Goal: Obtain resource: Download file/media

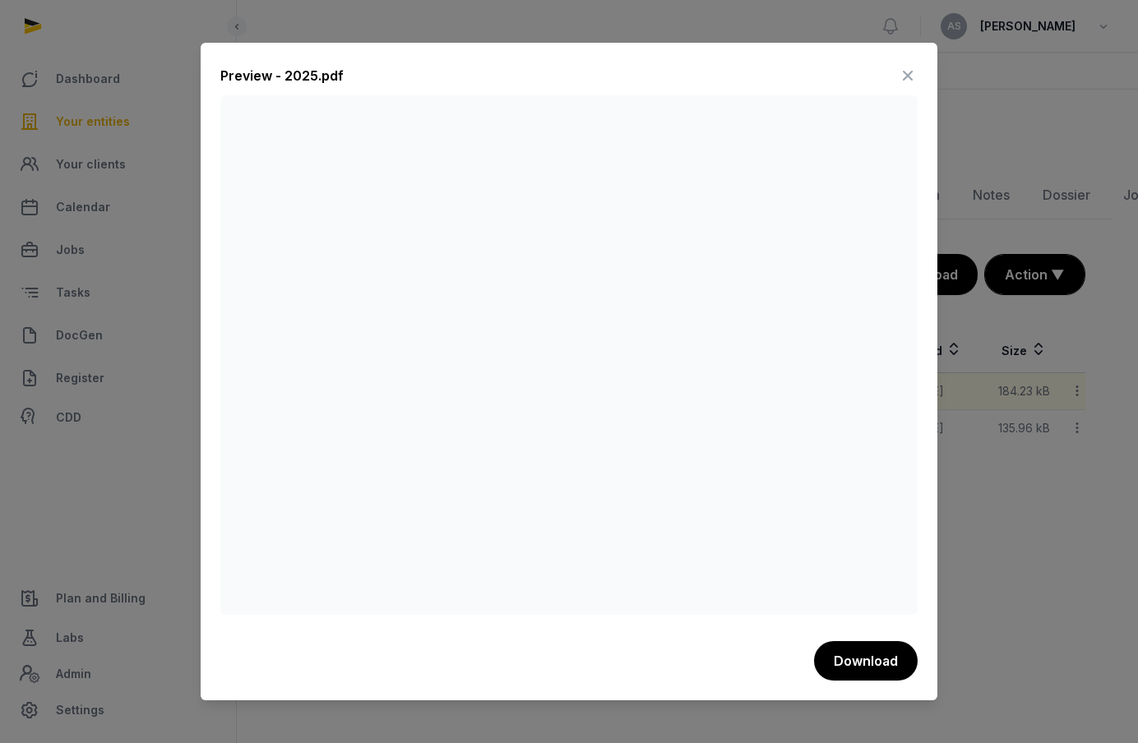
click at [904, 67] on icon at bounding box center [908, 75] width 20 height 26
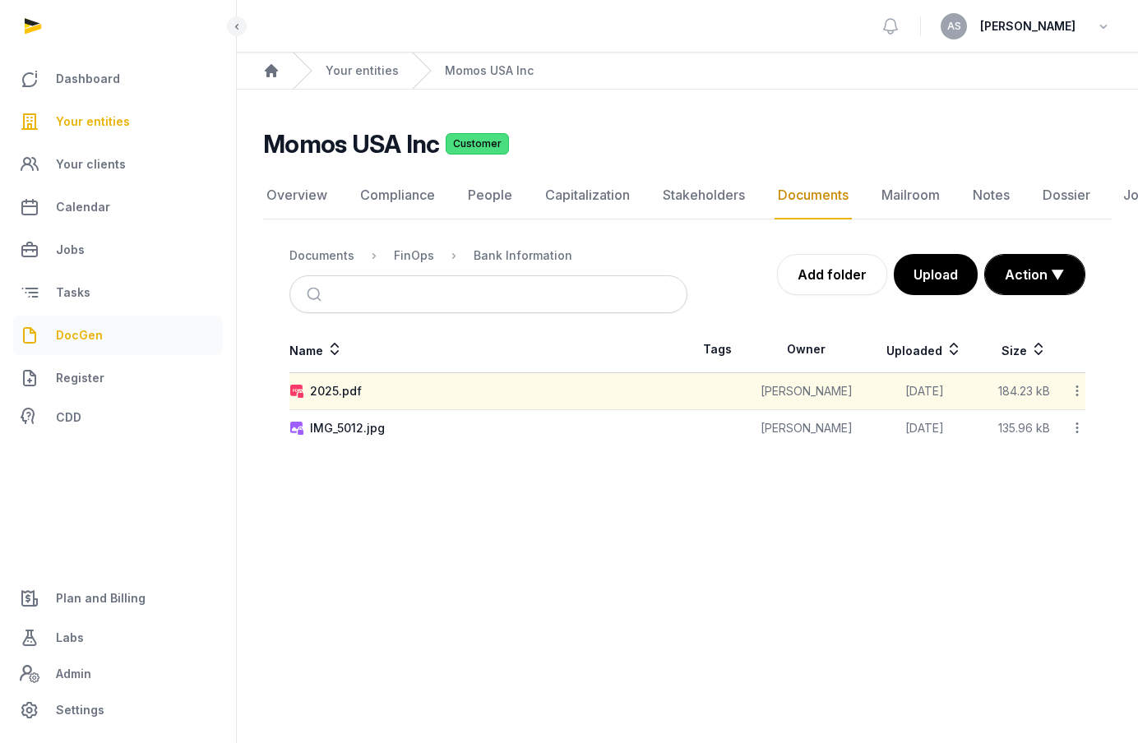
click at [87, 341] on span "DocGen" at bounding box center [79, 336] width 47 height 20
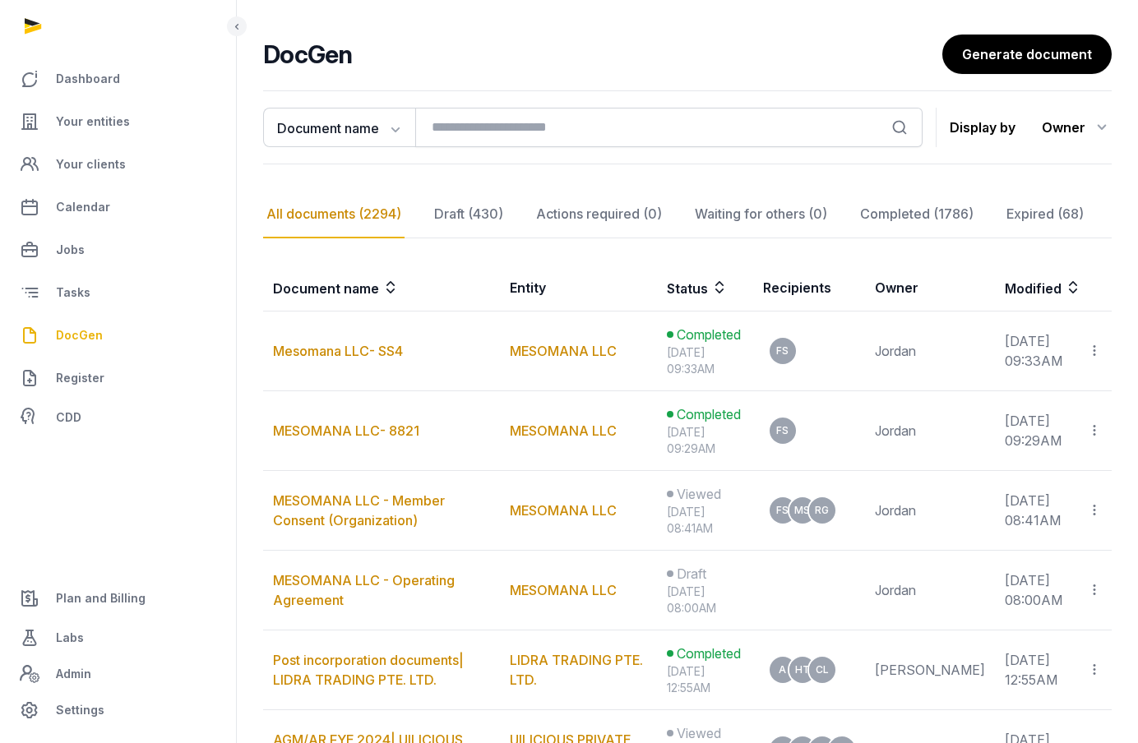
scroll to position [118, 0]
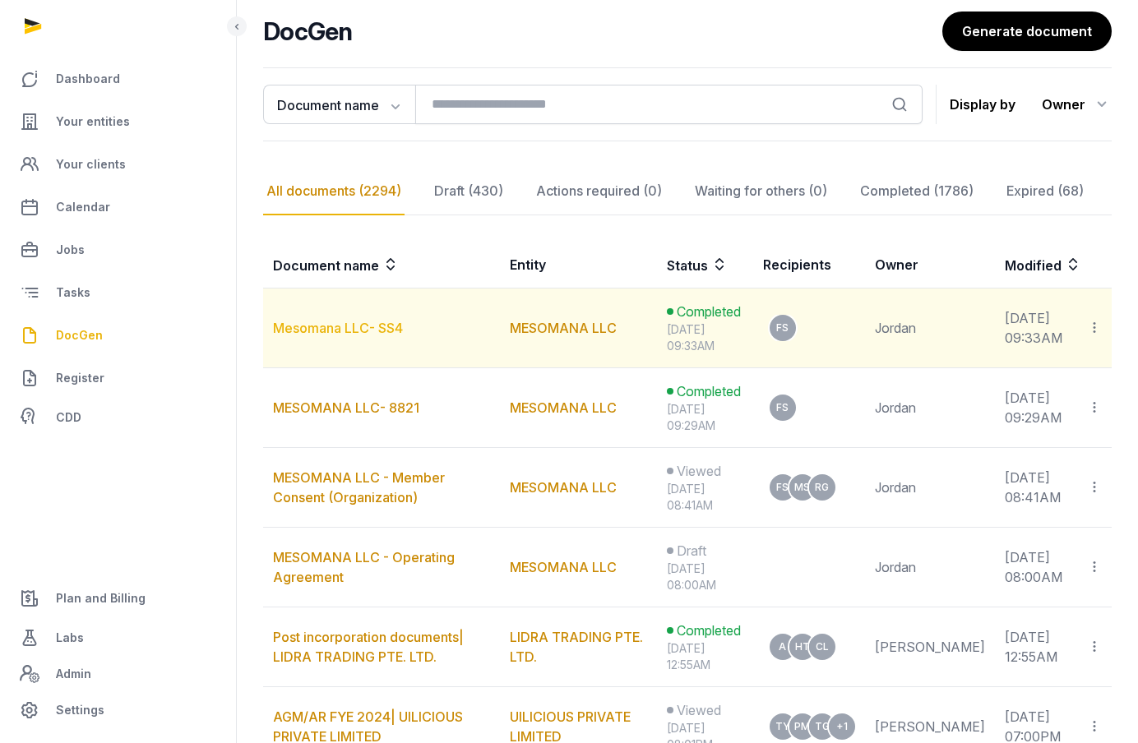
click at [348, 334] on link "Mesomana LLC- SS4" at bounding box center [338, 328] width 130 height 16
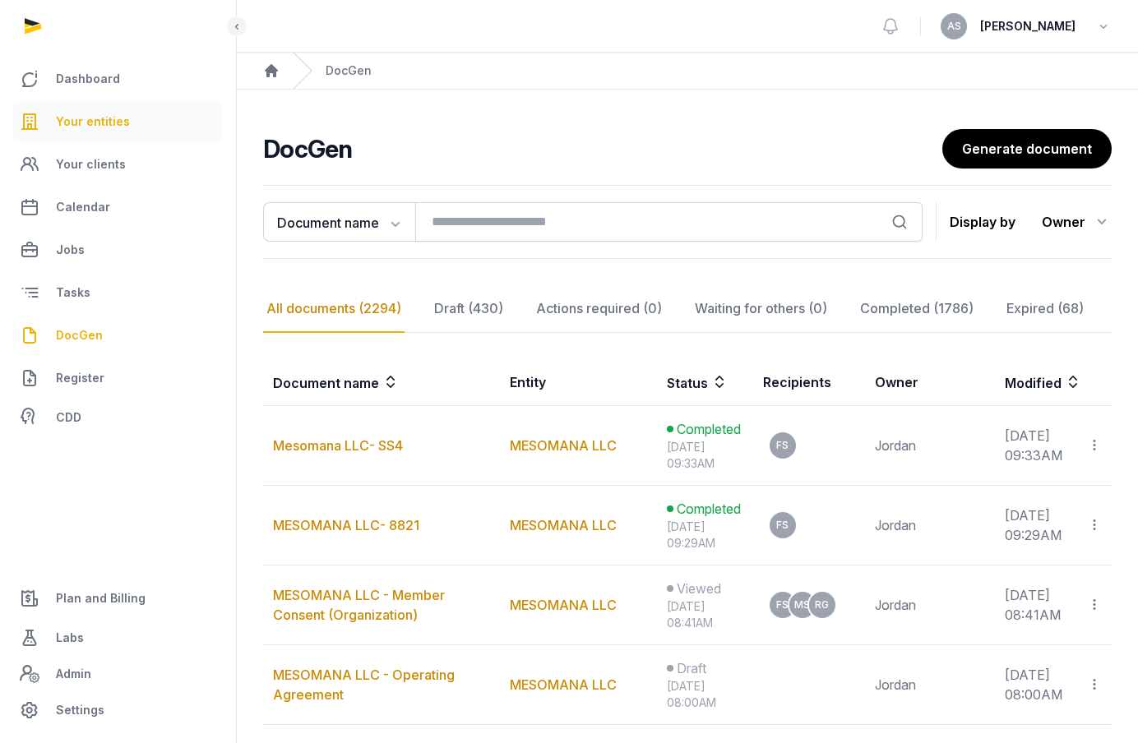
click at [118, 119] on span "Your entities" at bounding box center [93, 122] width 74 height 20
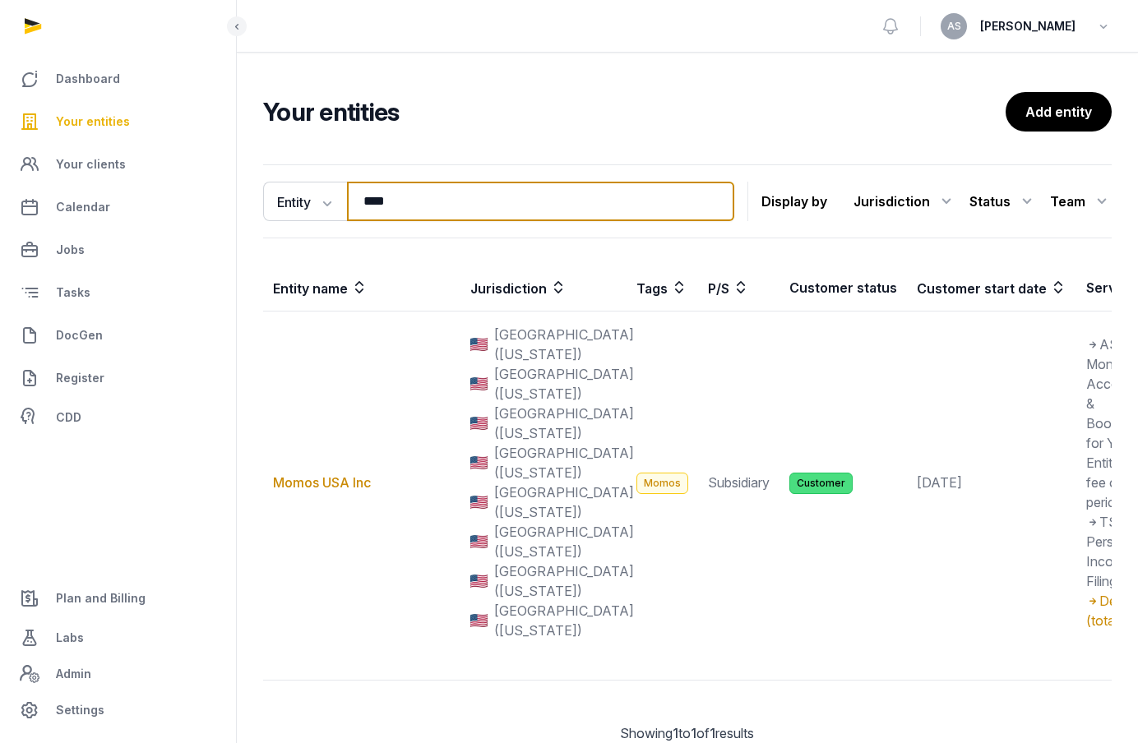
click at [420, 201] on input "****" at bounding box center [540, 201] width 387 height 39
drag, startPoint x: 420, startPoint y: 201, endPoint x: 269, endPoint y: 201, distance: 151.3
click at [269, 201] on div "Entity Entity People Tags Services **** Search" at bounding box center [498, 201] width 471 height 39
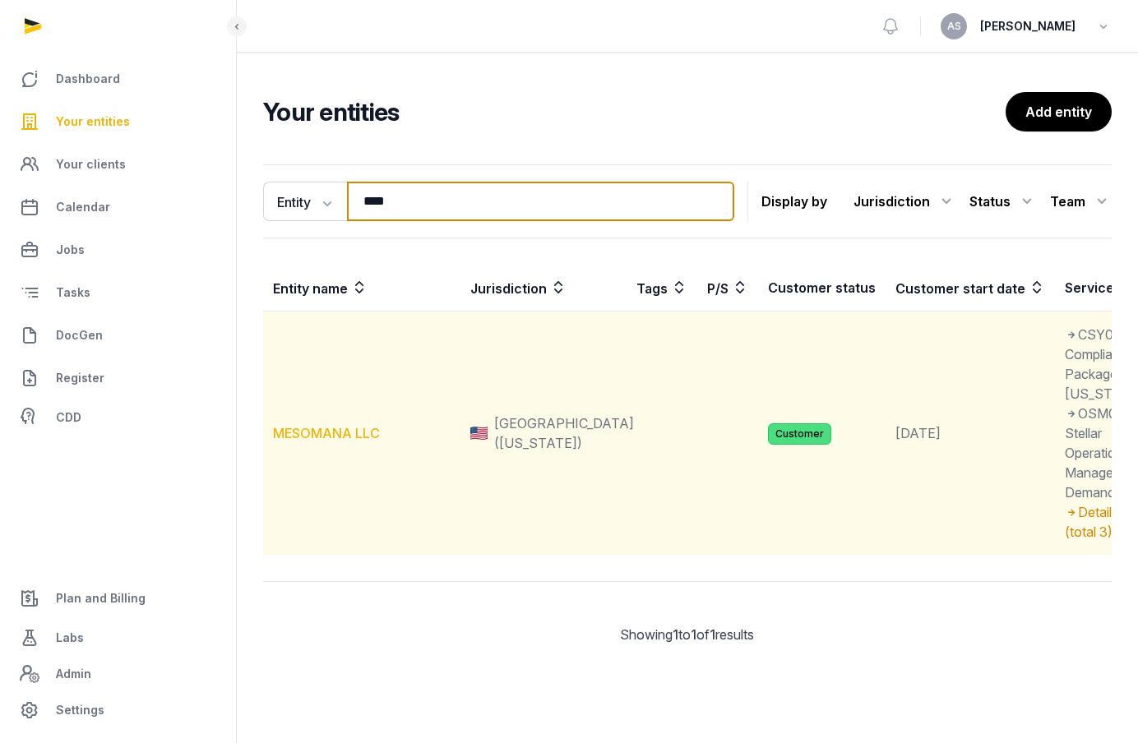
type input "****"
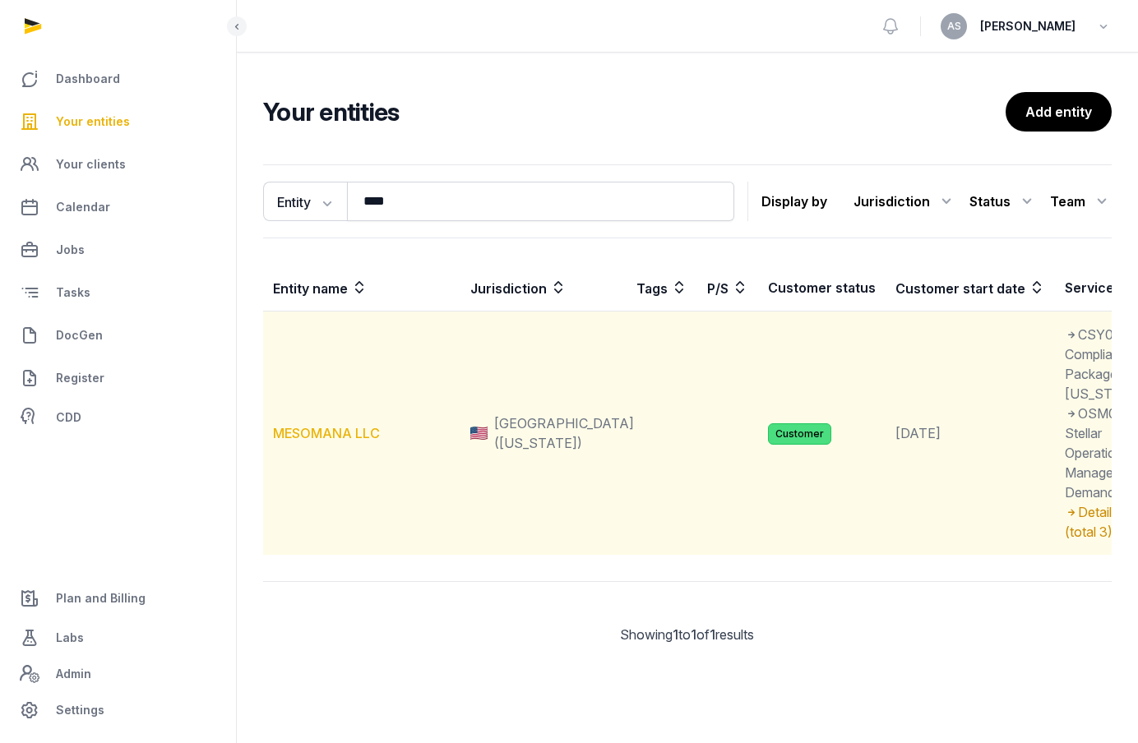
click at [333, 442] on link "MESOMANA LLC" at bounding box center [326, 433] width 107 height 16
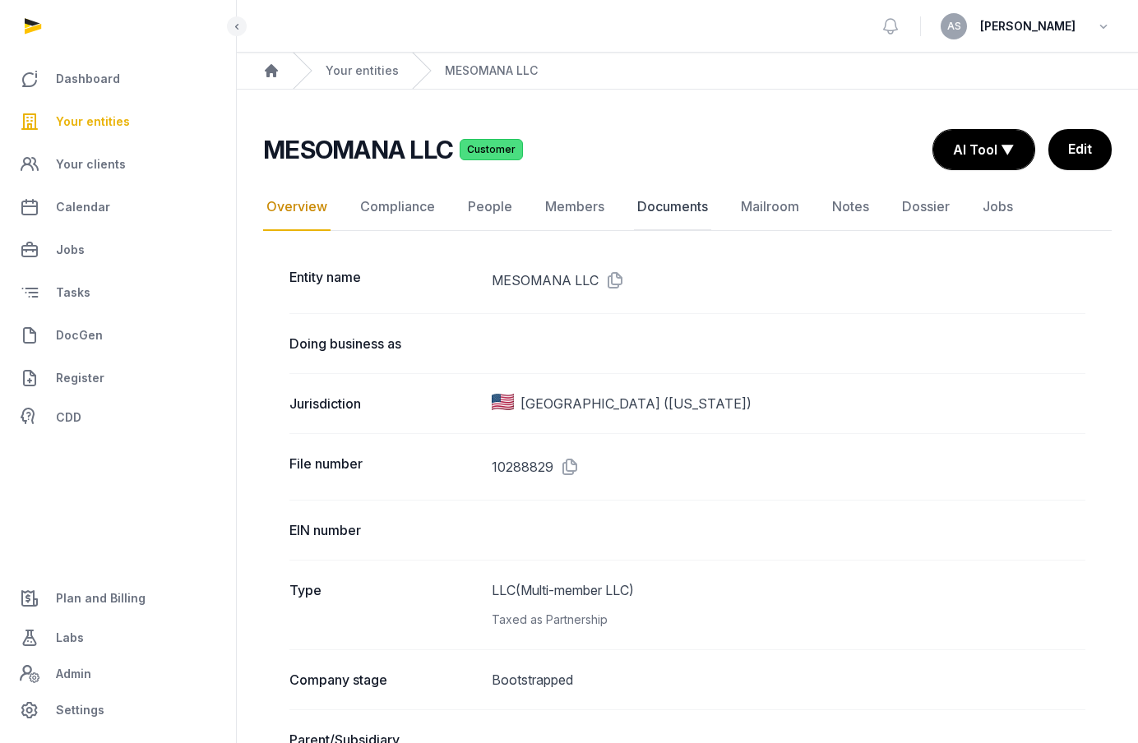
click at [655, 206] on link "Documents" at bounding box center [672, 207] width 77 height 48
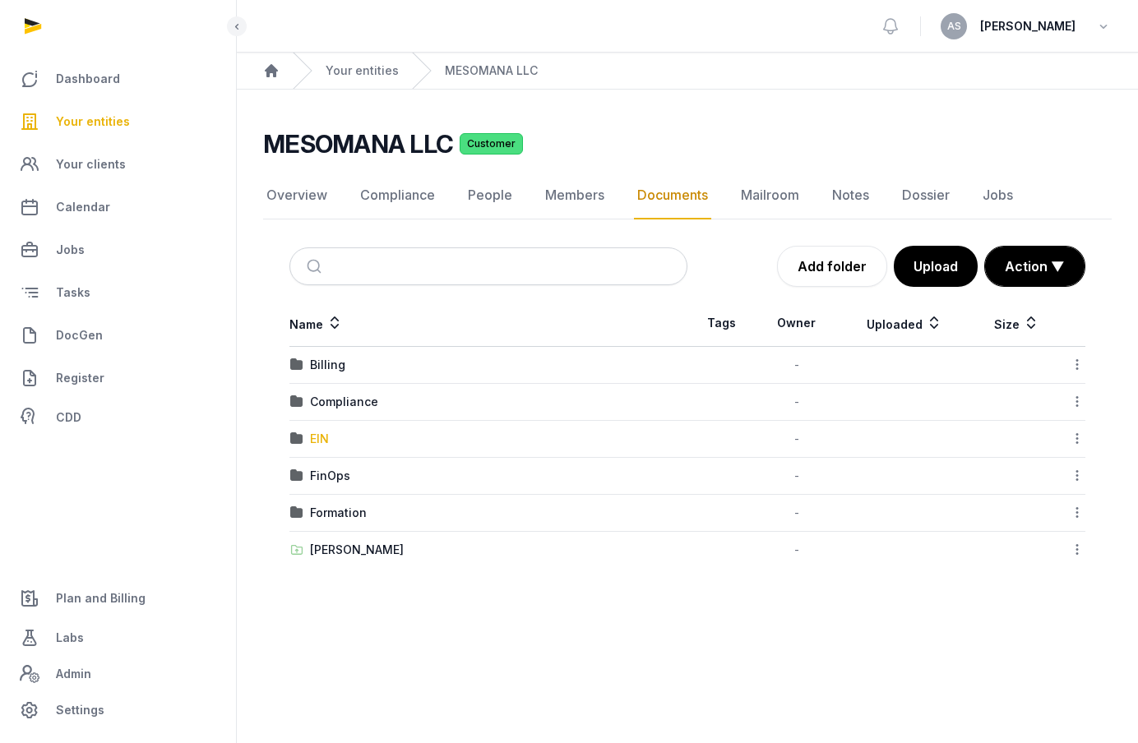
click at [322, 440] on div "EIN" at bounding box center [319, 439] width 19 height 16
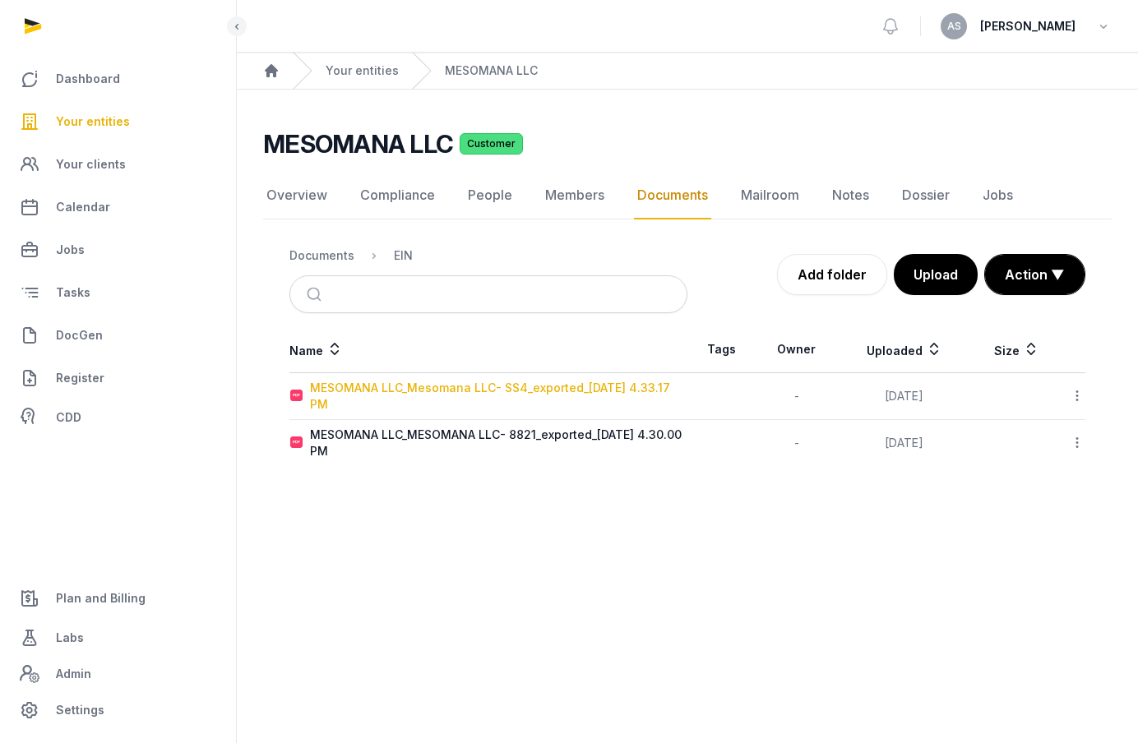
click at [472, 399] on div "MESOMANA LLC_Mesomana LLC- SS4_exported_[DATE] 4.33.17 PM" at bounding box center [498, 396] width 377 height 33
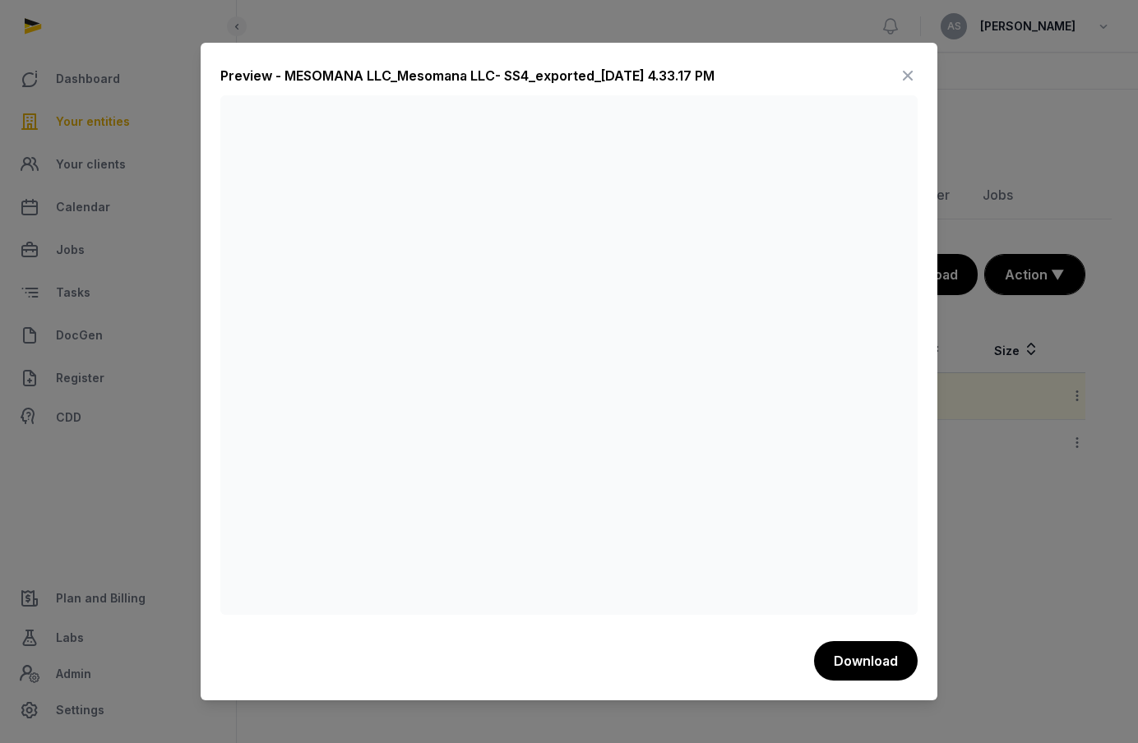
click at [906, 75] on icon at bounding box center [908, 75] width 20 height 26
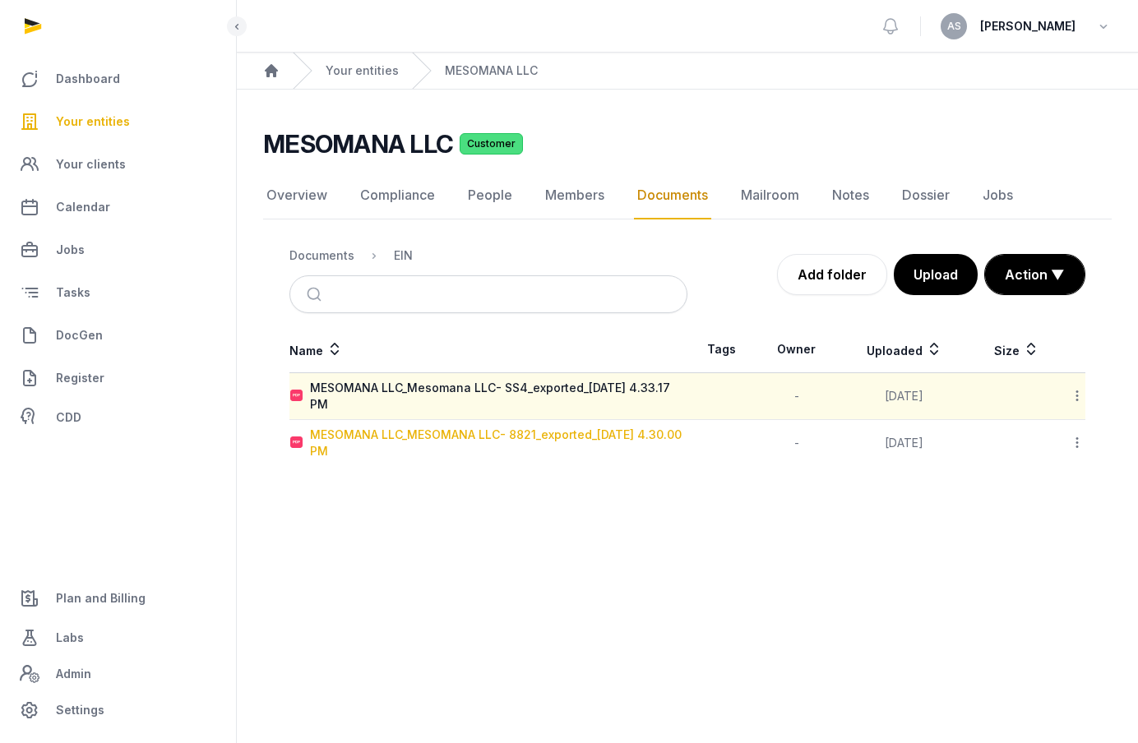
click at [428, 435] on div "MESOMANA LLC_MESOMANA LLC- 8821_exported_[DATE] 4.30.00 PM" at bounding box center [498, 443] width 377 height 33
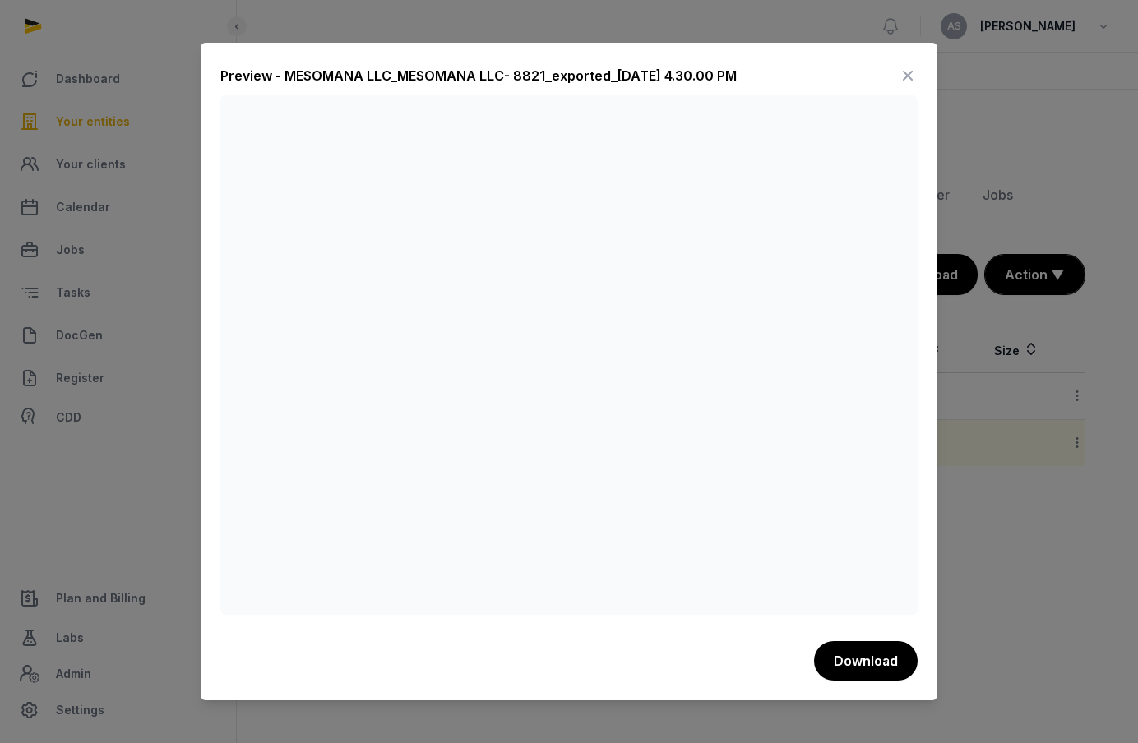
click at [905, 80] on icon at bounding box center [908, 75] width 20 height 26
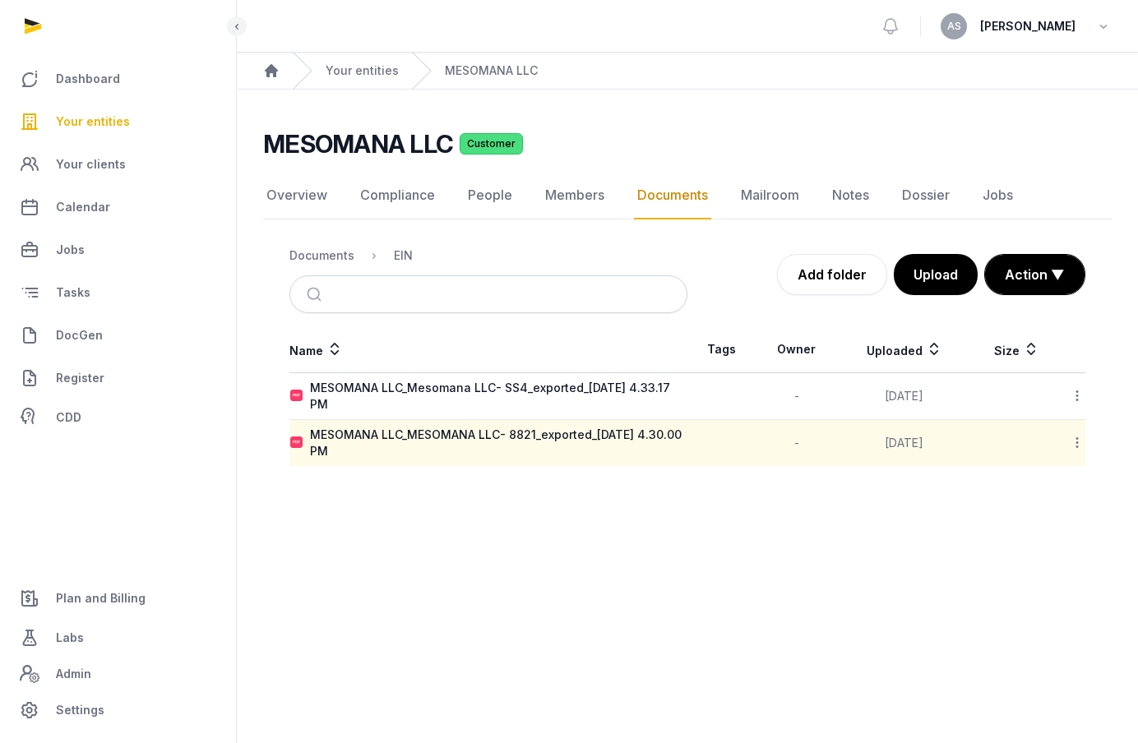
click at [99, 121] on span "Your entities" at bounding box center [93, 122] width 74 height 20
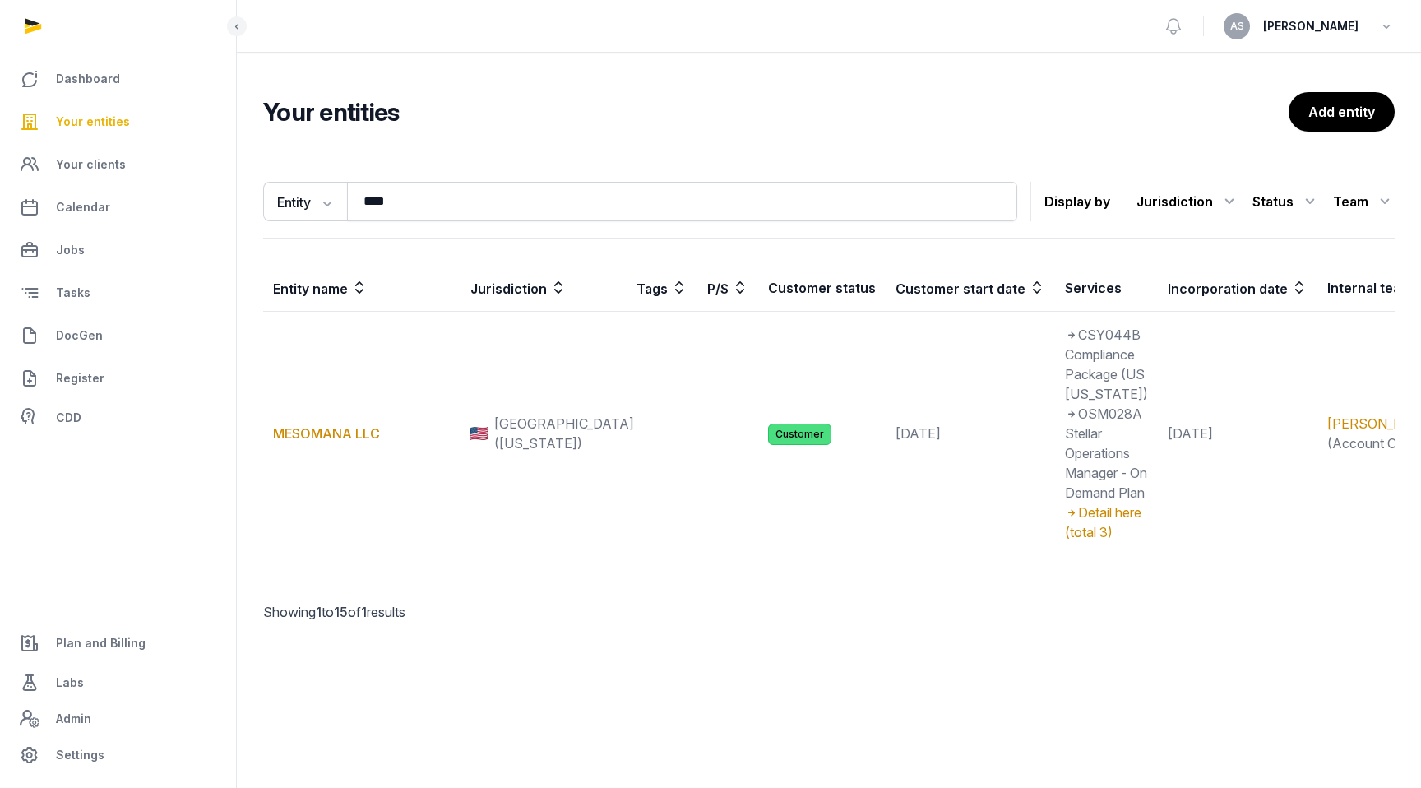
click at [119, 123] on span "Your entities" at bounding box center [93, 122] width 74 height 20
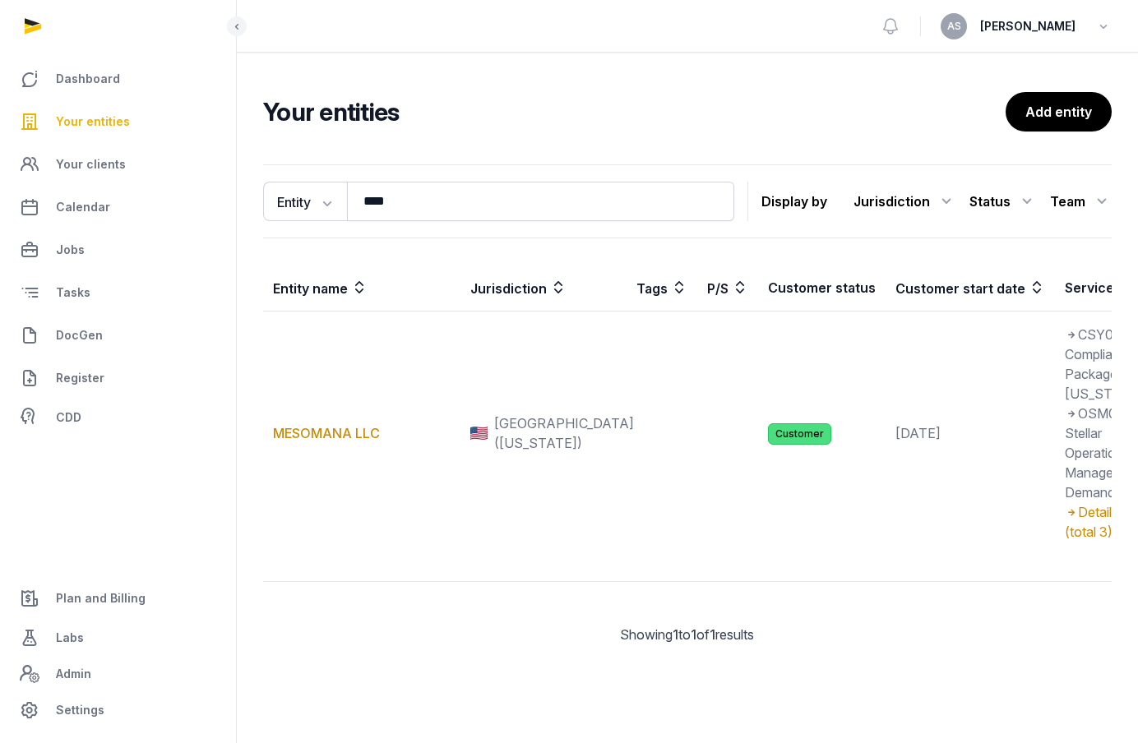
click at [112, 120] on span "Your entities" at bounding box center [93, 122] width 74 height 20
click at [110, 128] on span "Your entities" at bounding box center [93, 122] width 74 height 20
click at [109, 68] on link "Dashboard" at bounding box center [118, 78] width 210 height 39
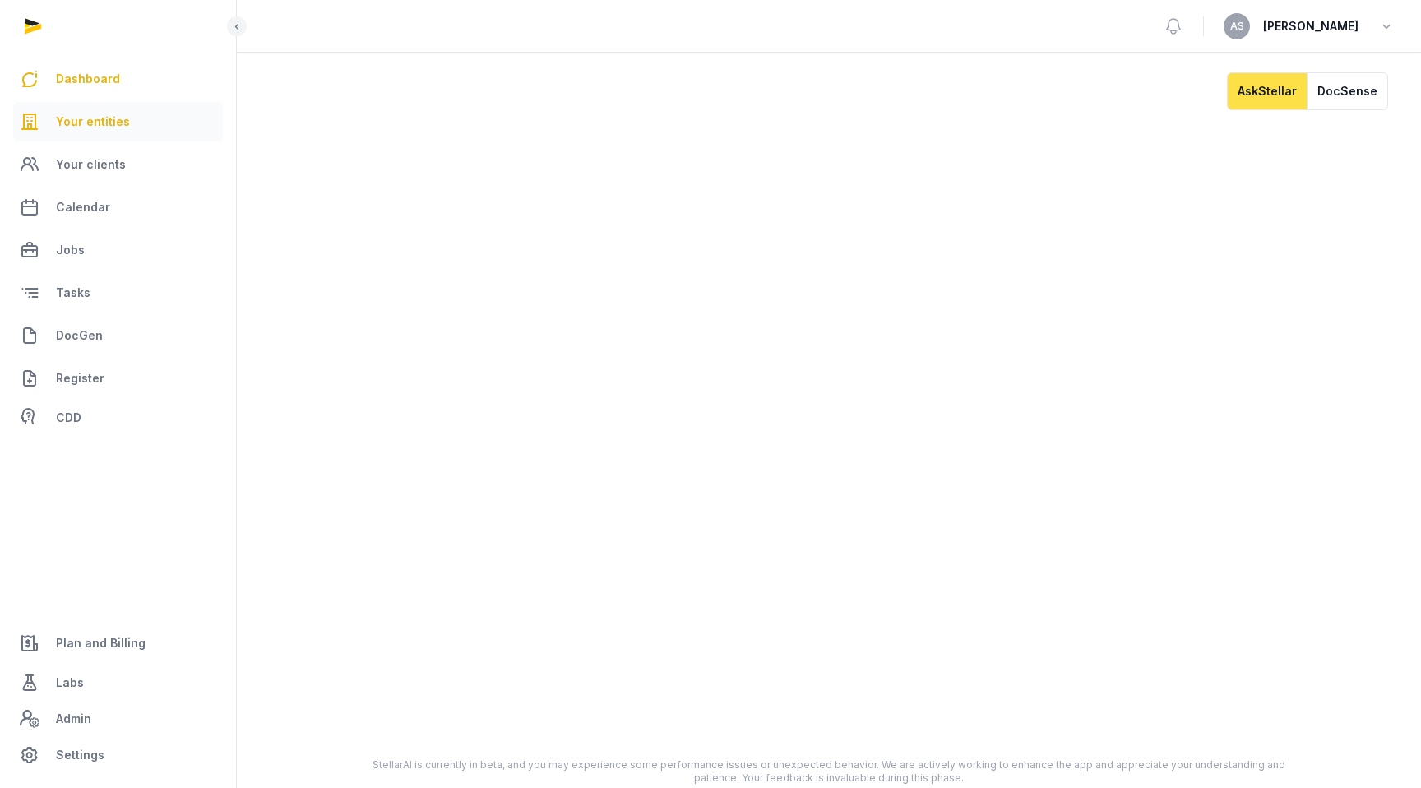
click at [113, 117] on span "Your entities" at bounding box center [93, 122] width 74 height 20
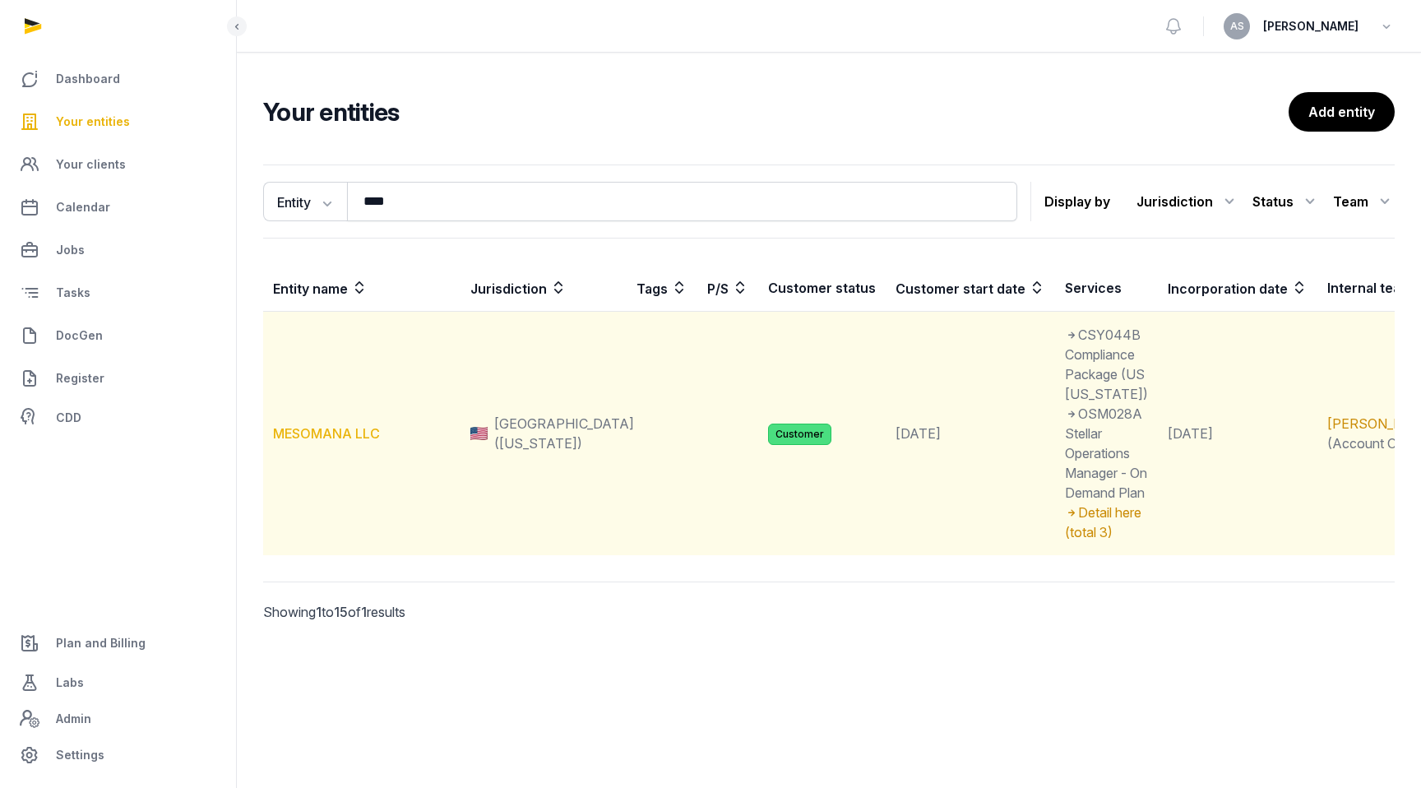
click at [349, 433] on link "MESOMANA LLC" at bounding box center [326, 433] width 107 height 16
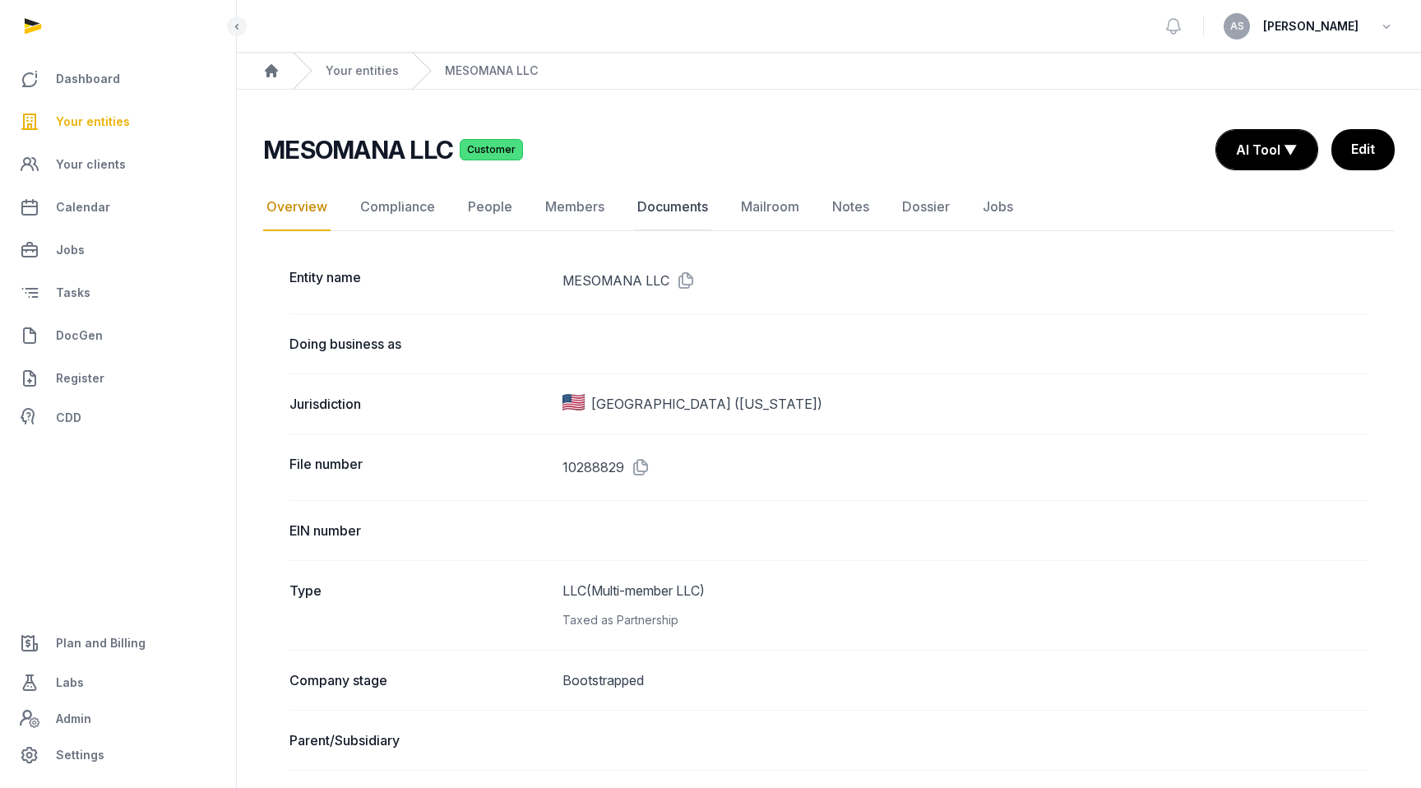
click at [683, 213] on link "Documents" at bounding box center [672, 207] width 77 height 48
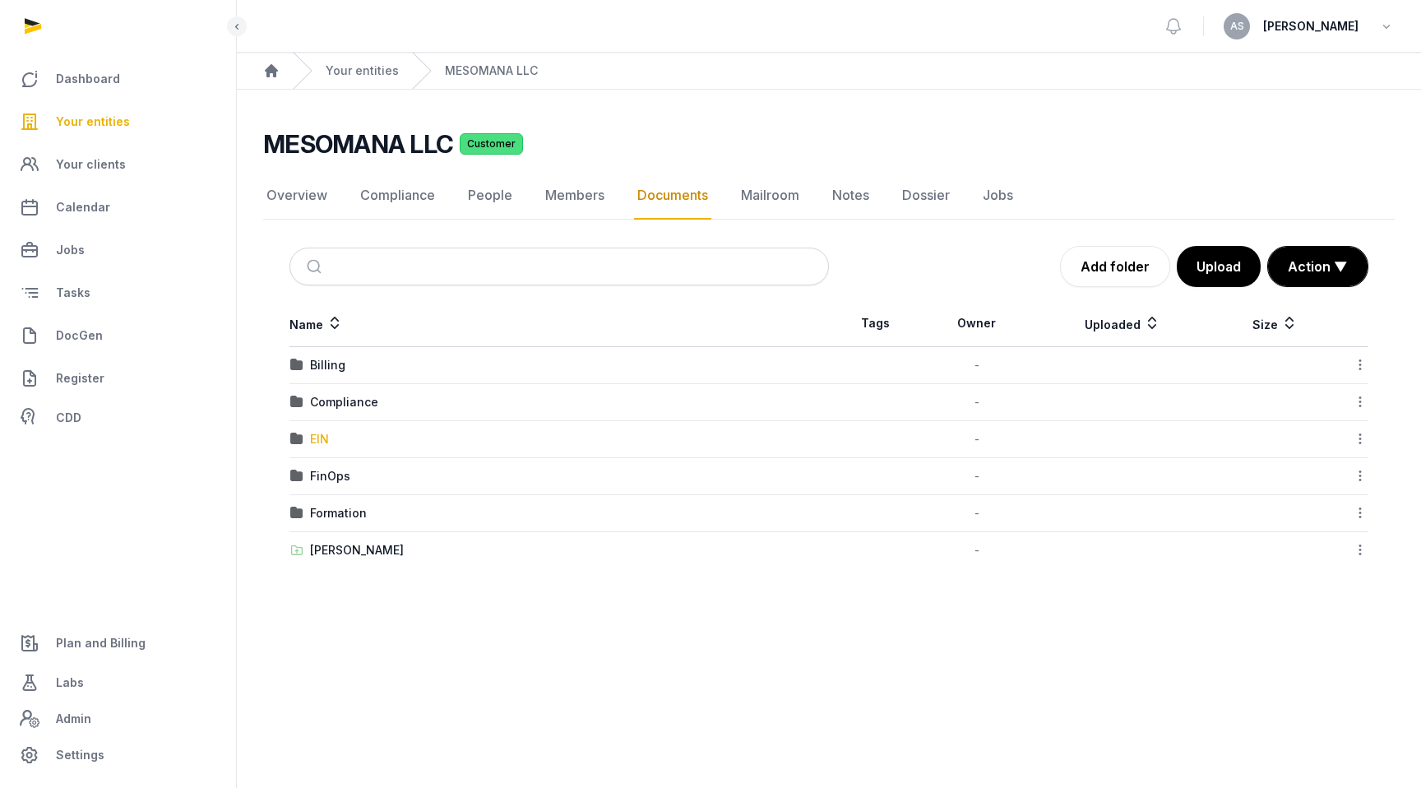
click at [322, 433] on div "EIN" at bounding box center [319, 439] width 19 height 16
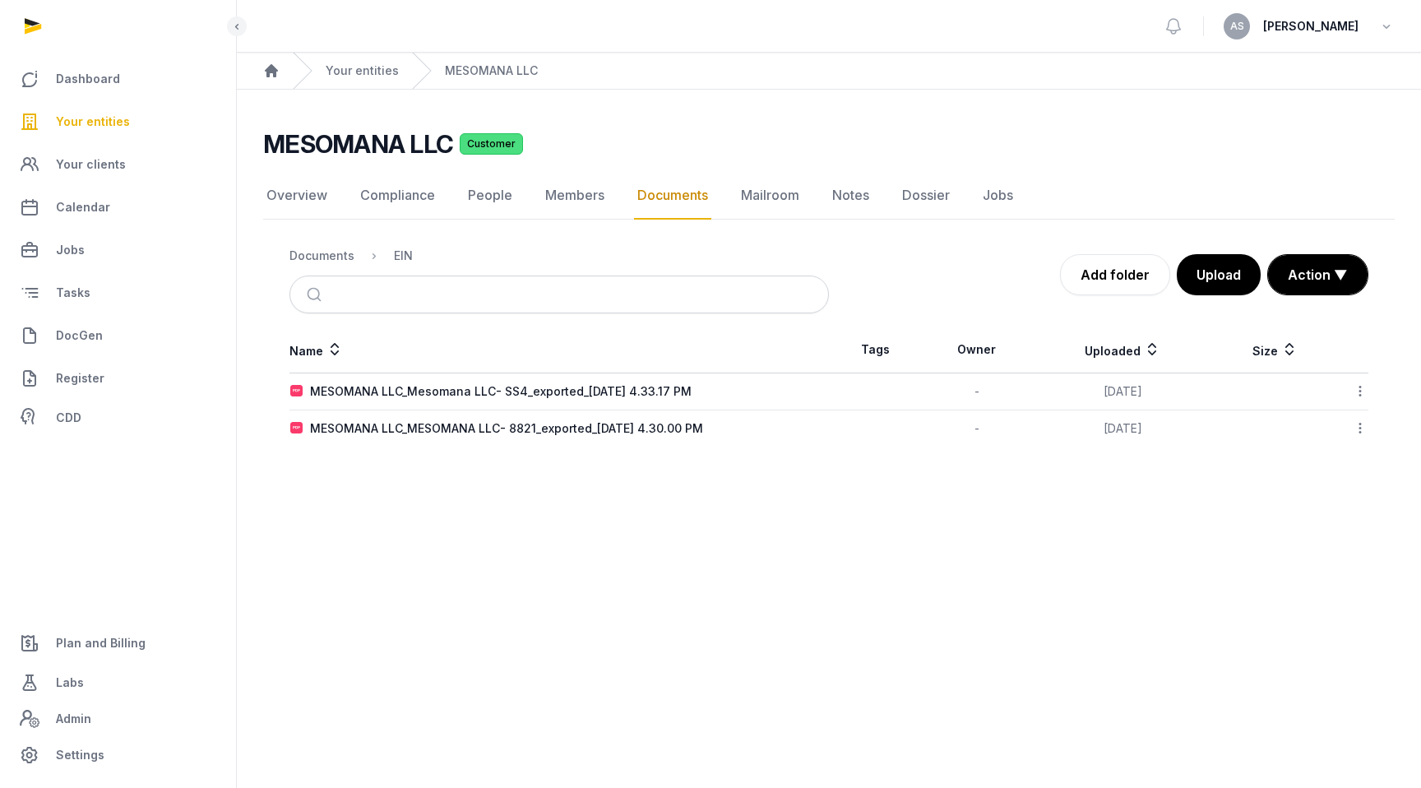
click at [1137, 382] on div at bounding box center [1353, 391] width 30 height 23
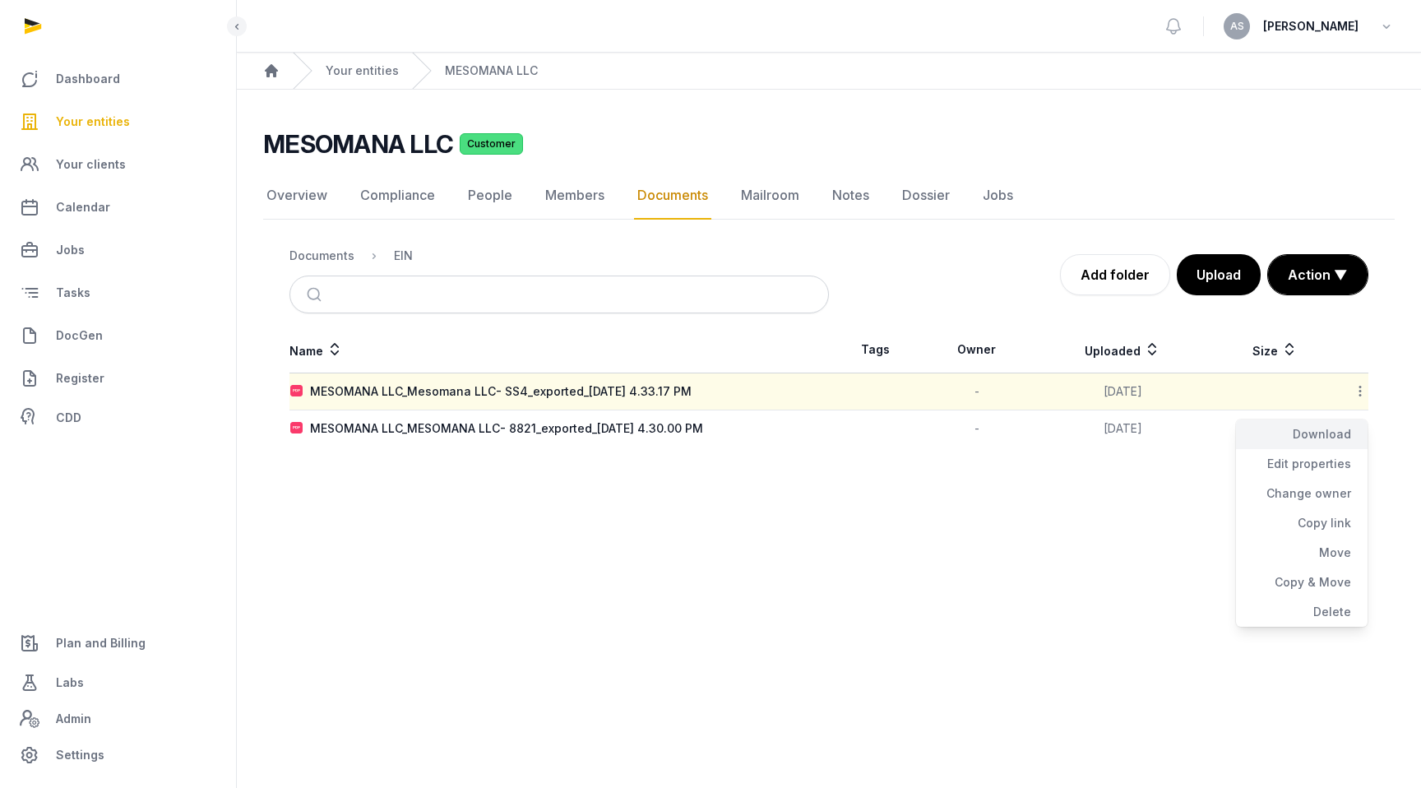
click at [1137, 449] on div "Download" at bounding box center [1302, 464] width 132 height 30
click at [1137, 429] on icon at bounding box center [1360, 427] width 15 height 17
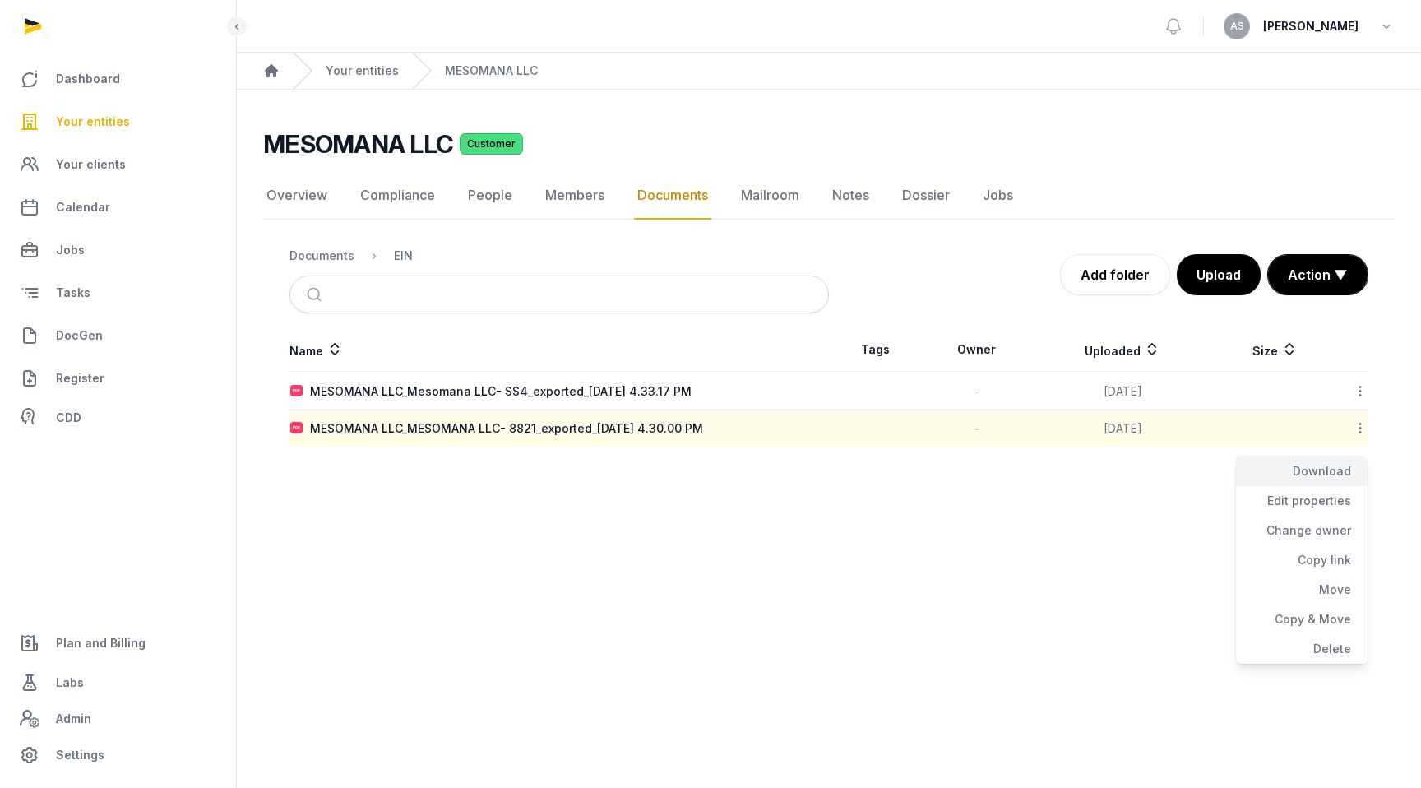
click at [1137, 486] on div "Download" at bounding box center [1302, 501] width 132 height 30
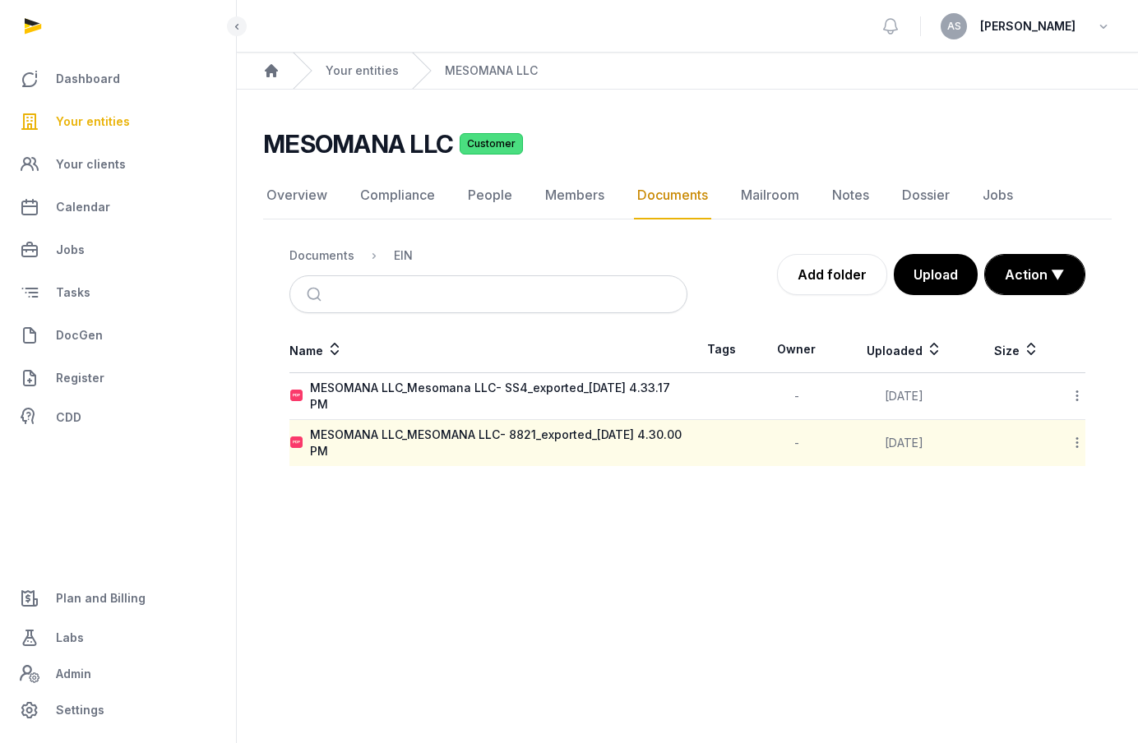
click at [114, 117] on span "Your entities" at bounding box center [93, 122] width 74 height 20
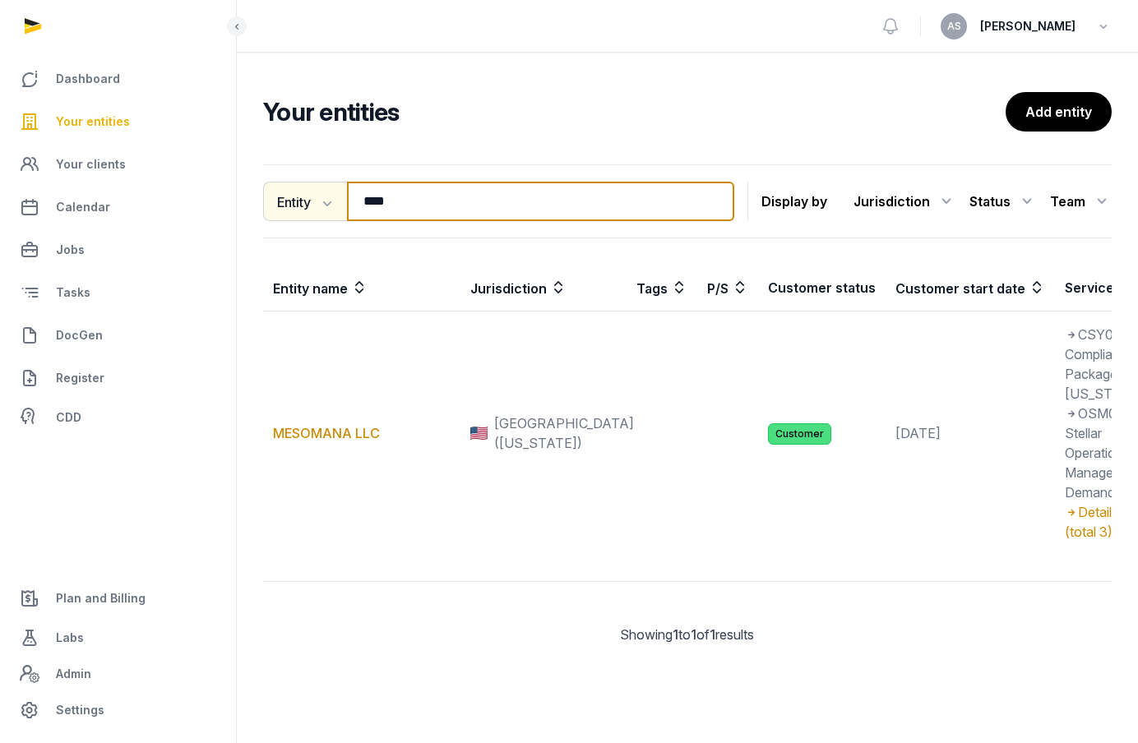
drag, startPoint x: 448, startPoint y: 192, endPoint x: 317, endPoint y: 191, distance: 131.6
click at [322, 190] on div "Entity Entity People Tags Services **** Search" at bounding box center [498, 201] width 471 height 39
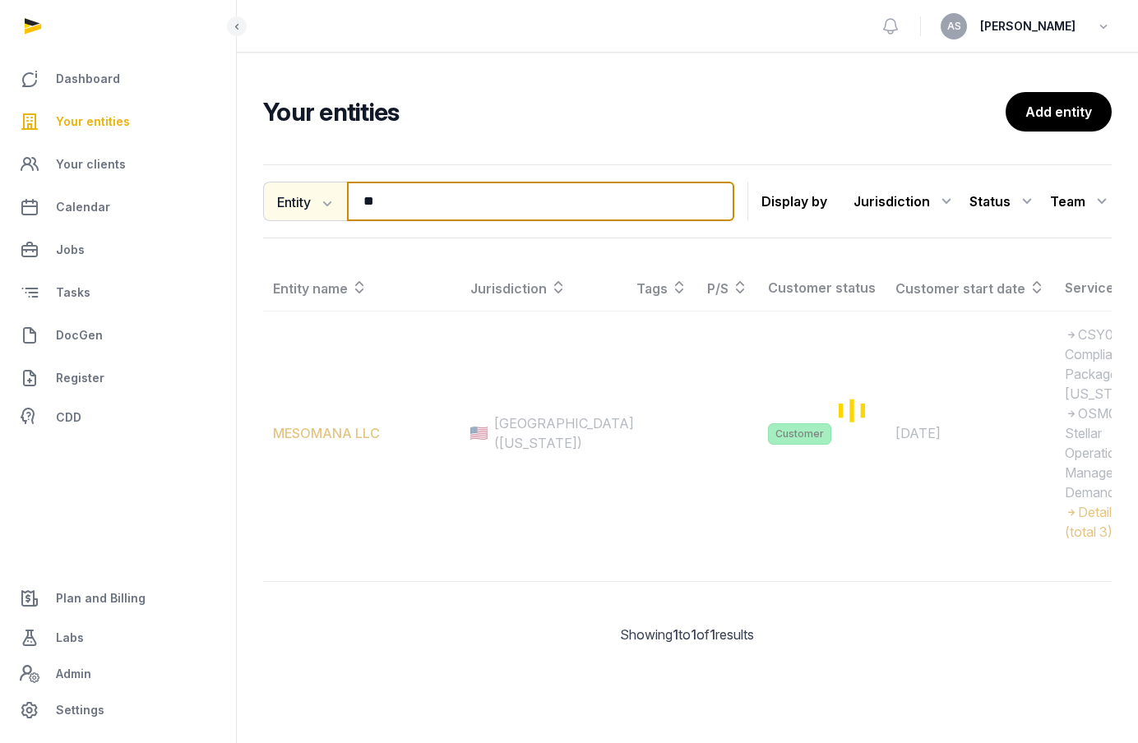
type input "*"
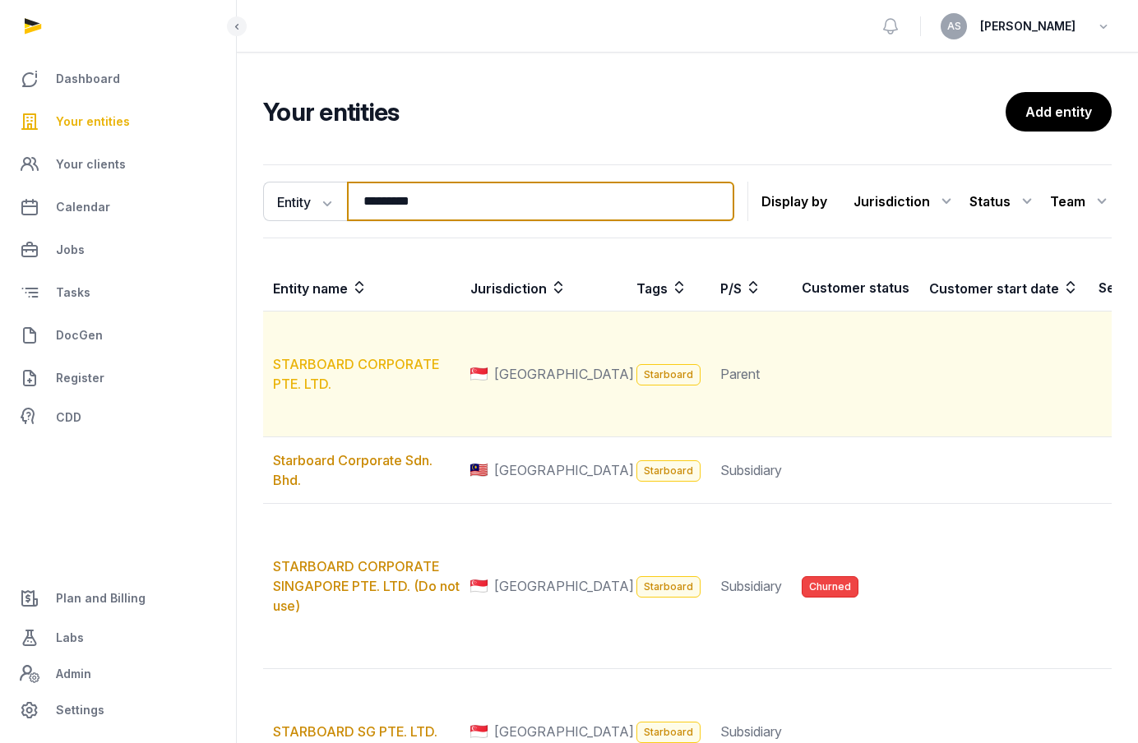
type input "*********"
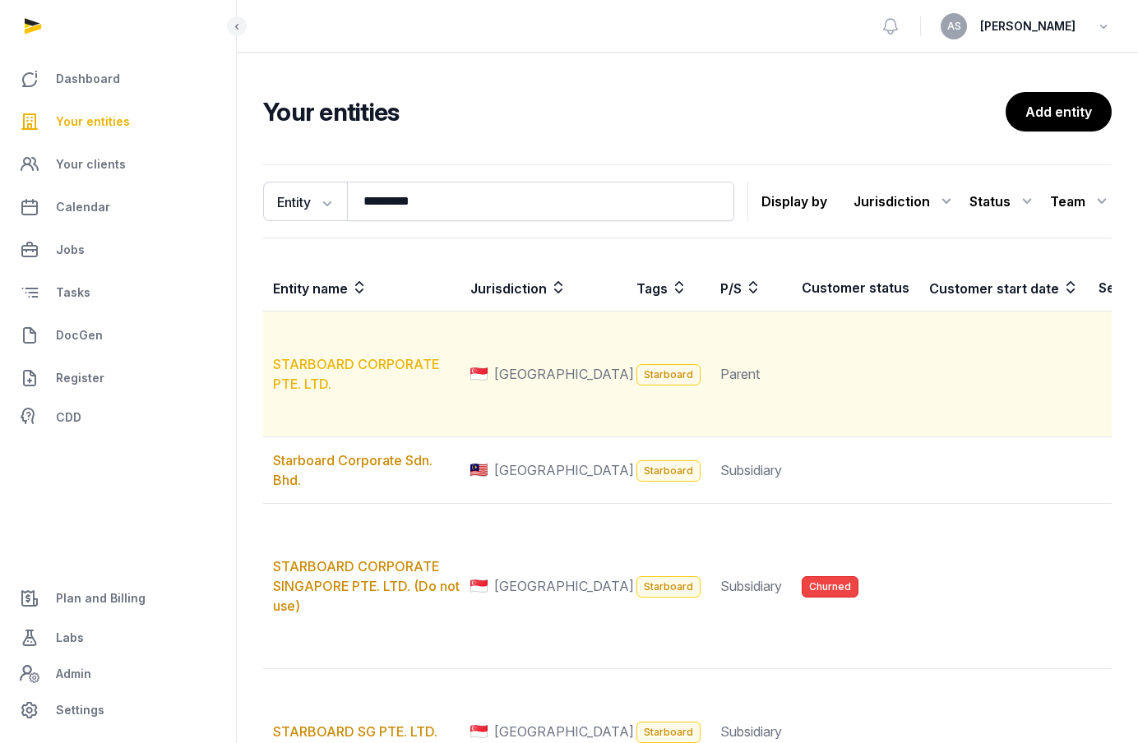
click at [354, 392] on link "STARBOARD CORPORATE PTE. LTD." at bounding box center [356, 374] width 166 height 36
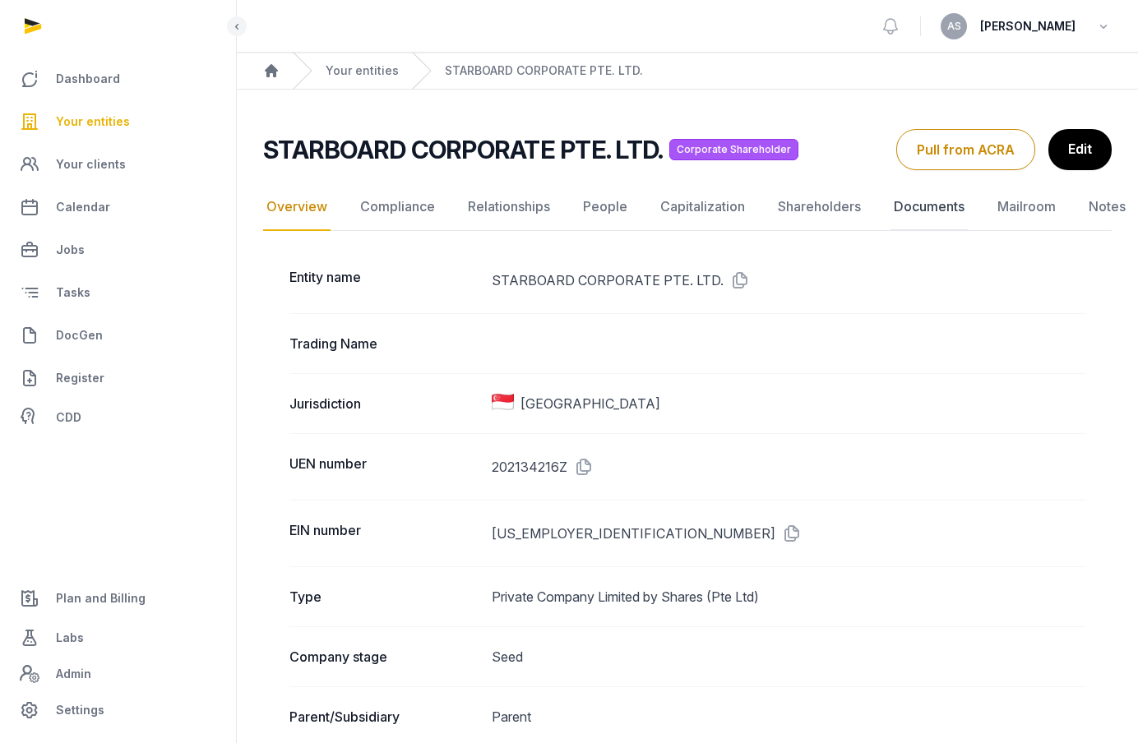
click at [915, 205] on link "Documents" at bounding box center [929, 207] width 77 height 48
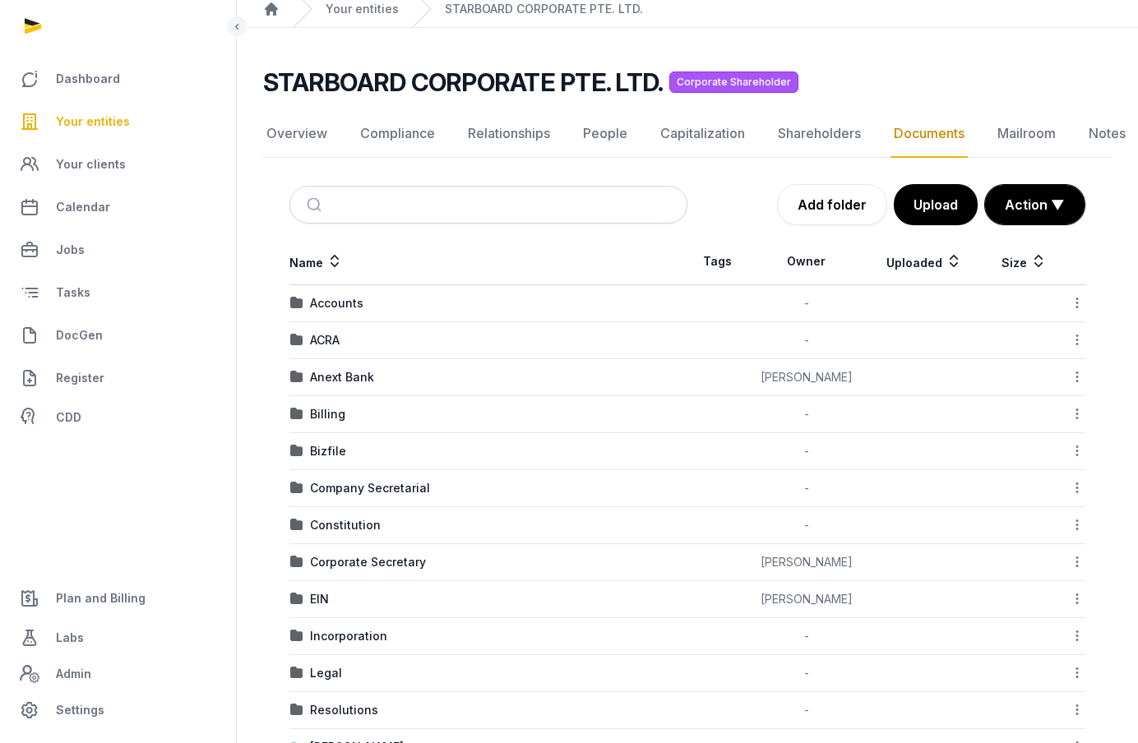
scroll to position [118, 0]
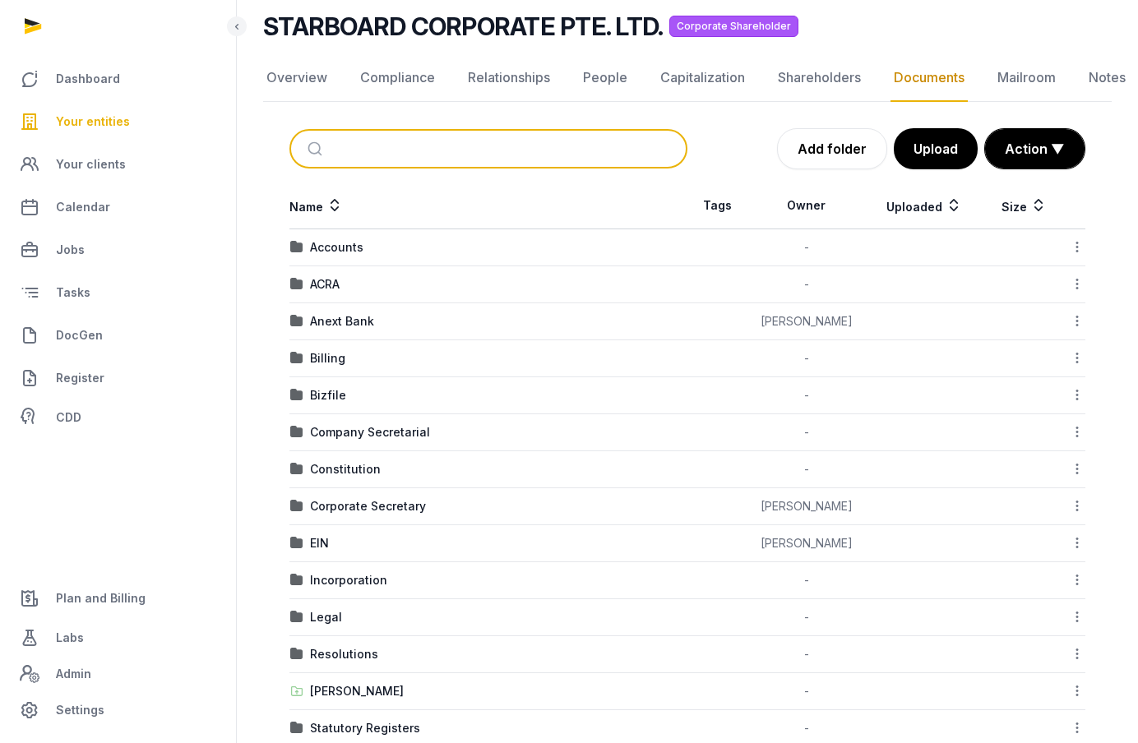
click at [521, 150] on input "search" at bounding box center [507, 149] width 343 height 36
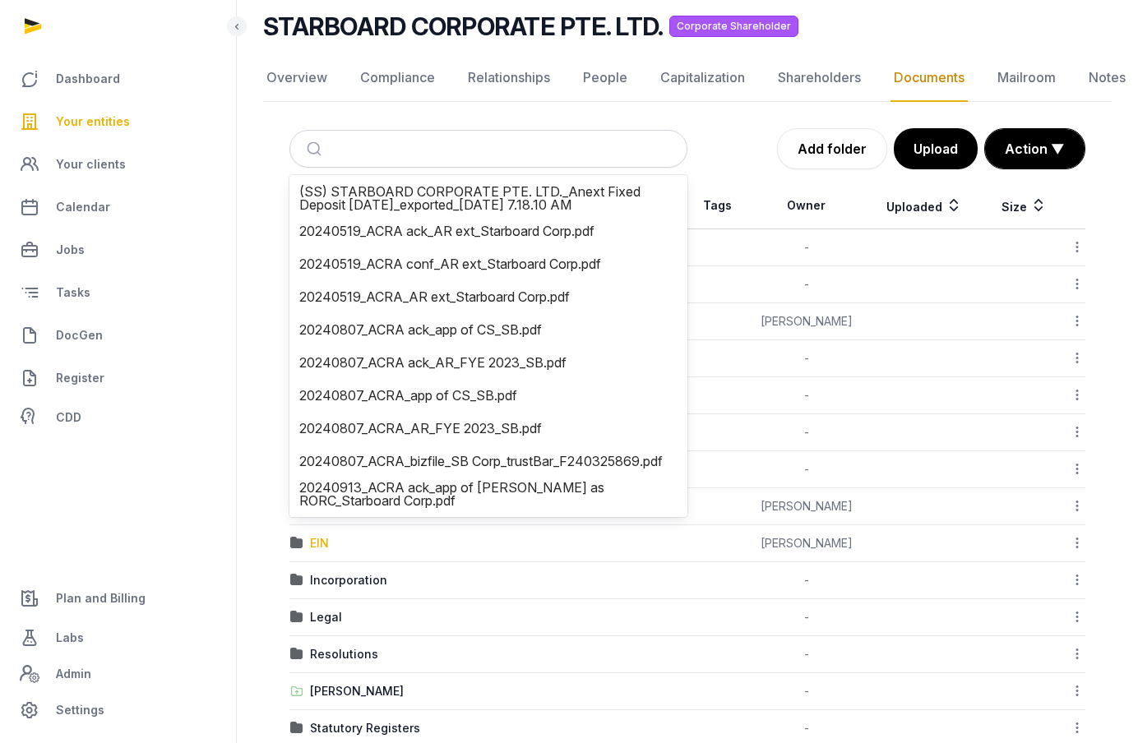
click at [314, 544] on div "EIN" at bounding box center [319, 543] width 19 height 16
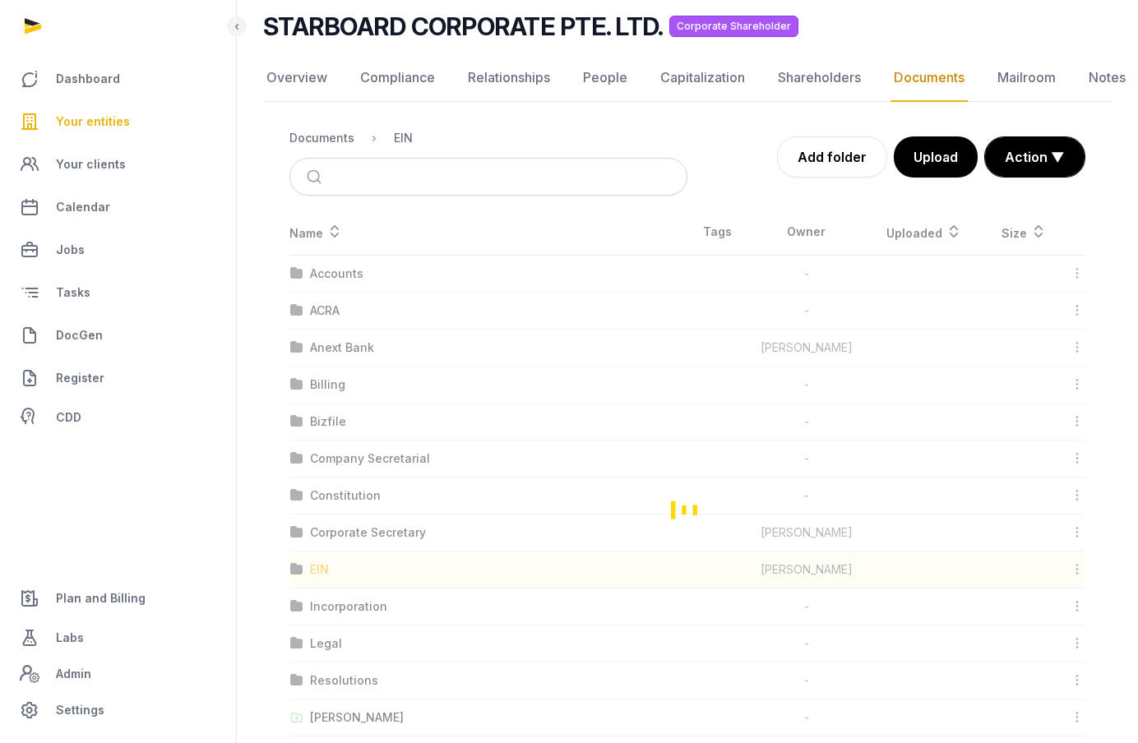
scroll to position [0, 0]
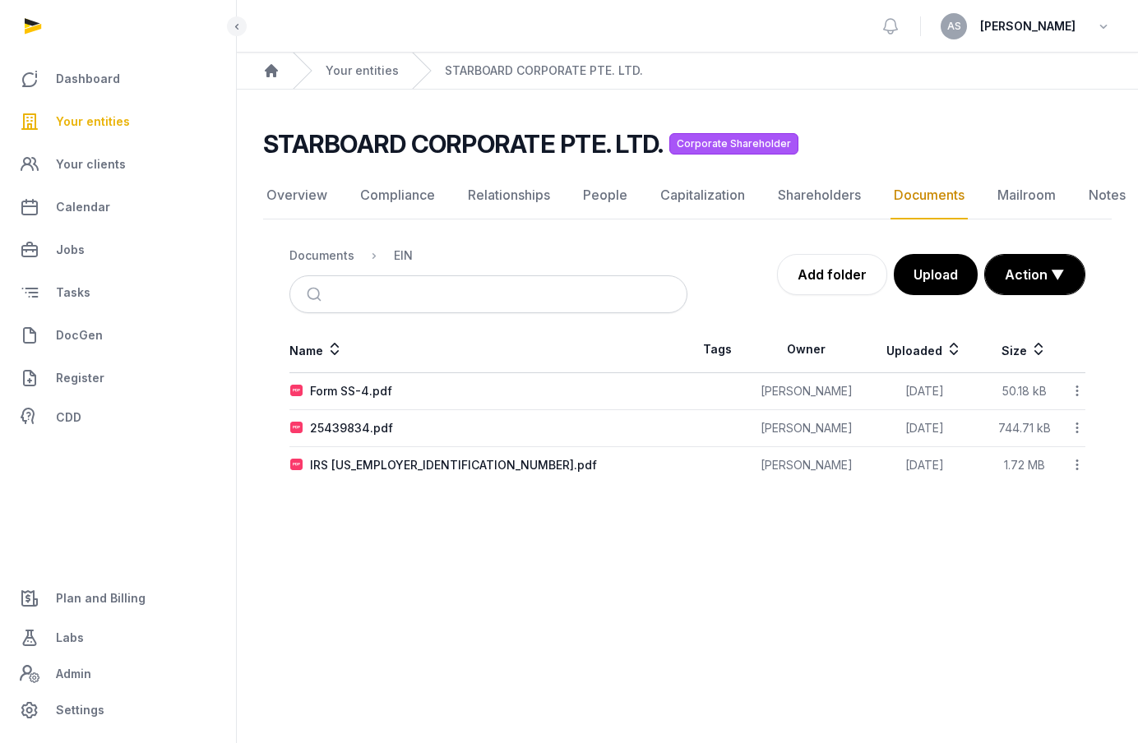
click at [373, 400] on td "Form SS-4.pdf" at bounding box center [488, 391] width 398 height 37
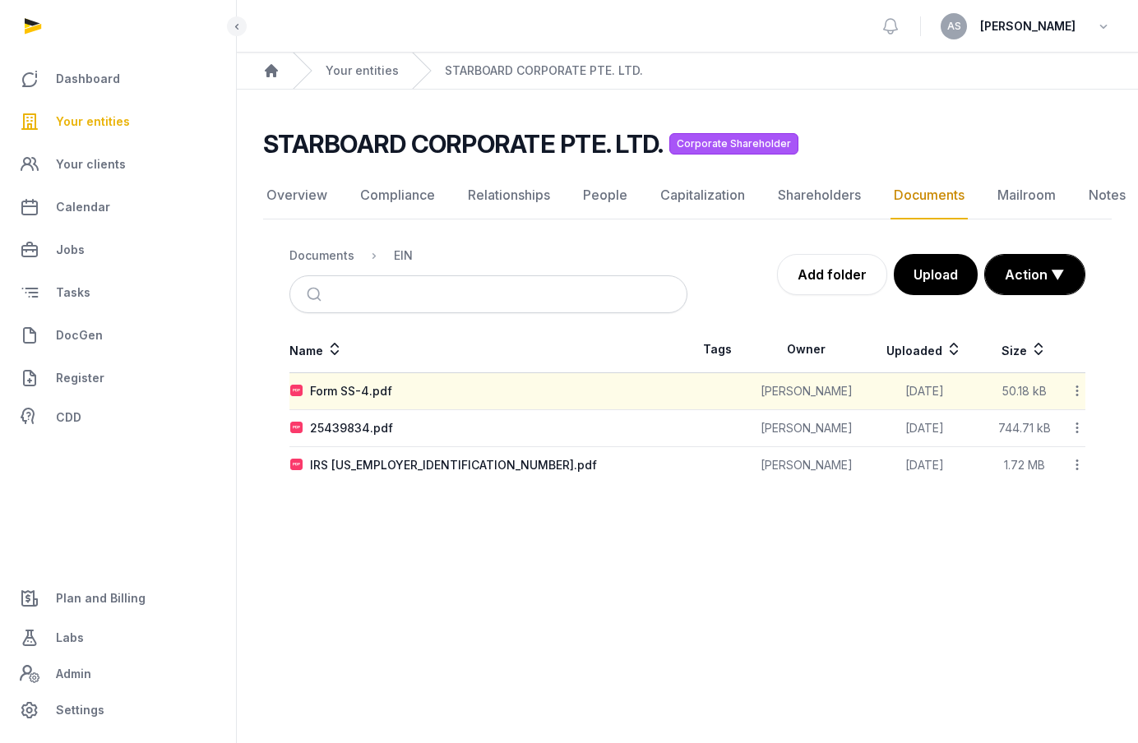
click at [373, 400] on td "Form SS-4.pdf" at bounding box center [488, 391] width 398 height 37
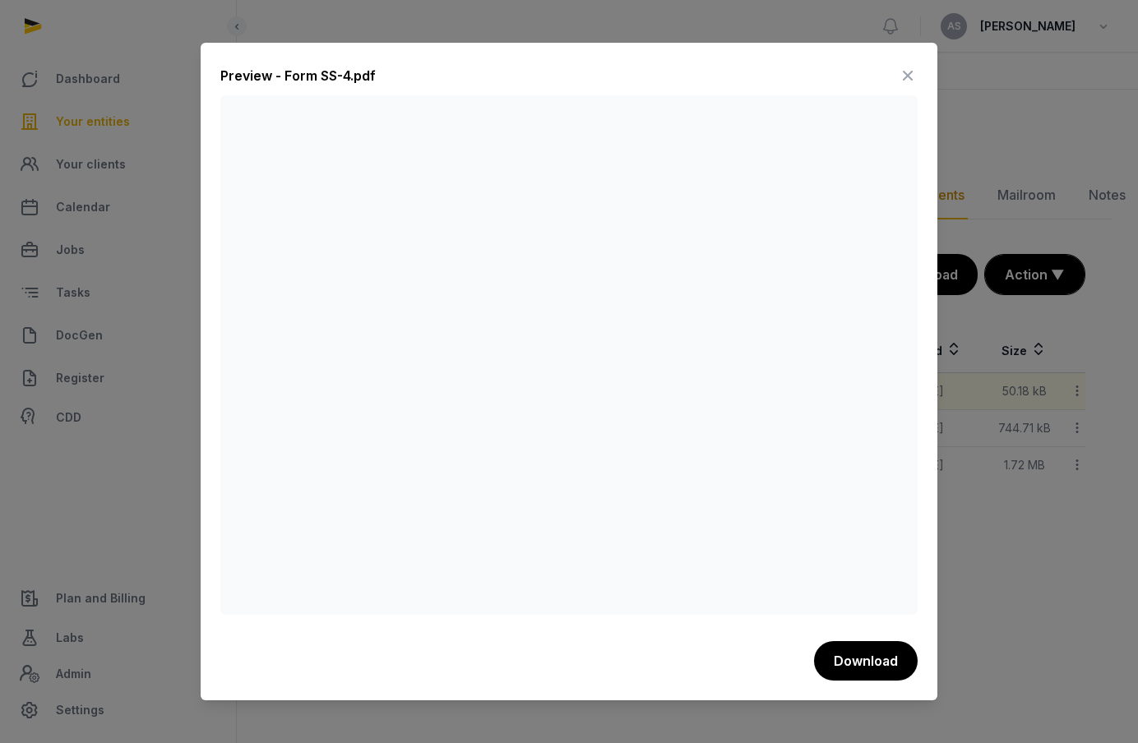
click at [905, 67] on icon at bounding box center [908, 75] width 20 height 26
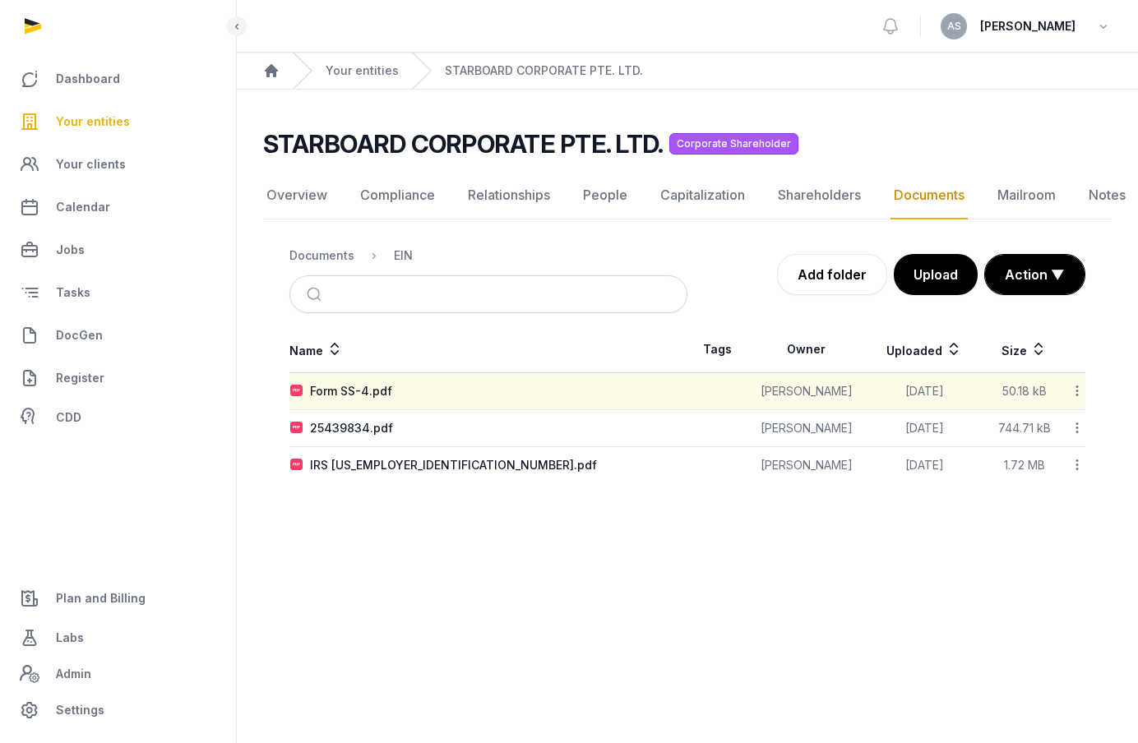
click at [89, 141] on link "Your entities" at bounding box center [118, 121] width 210 height 39
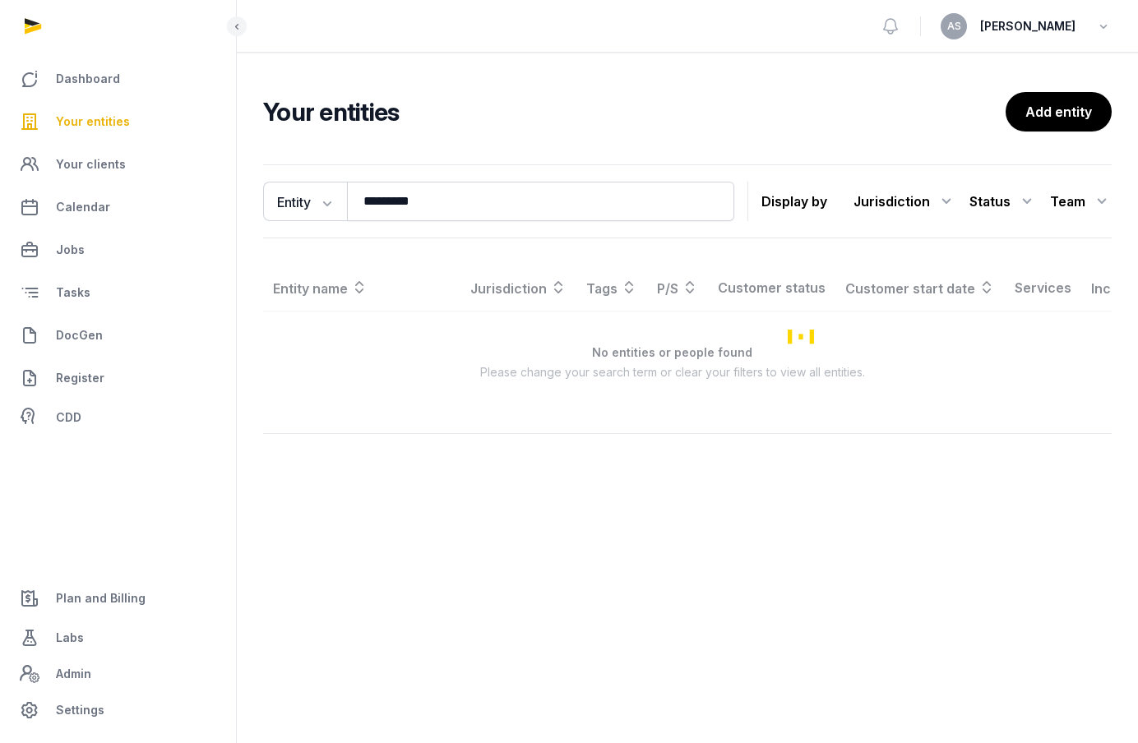
click at [89, 122] on span "Your entities" at bounding box center [93, 122] width 74 height 20
